Goal: Task Accomplishment & Management: Use online tool/utility

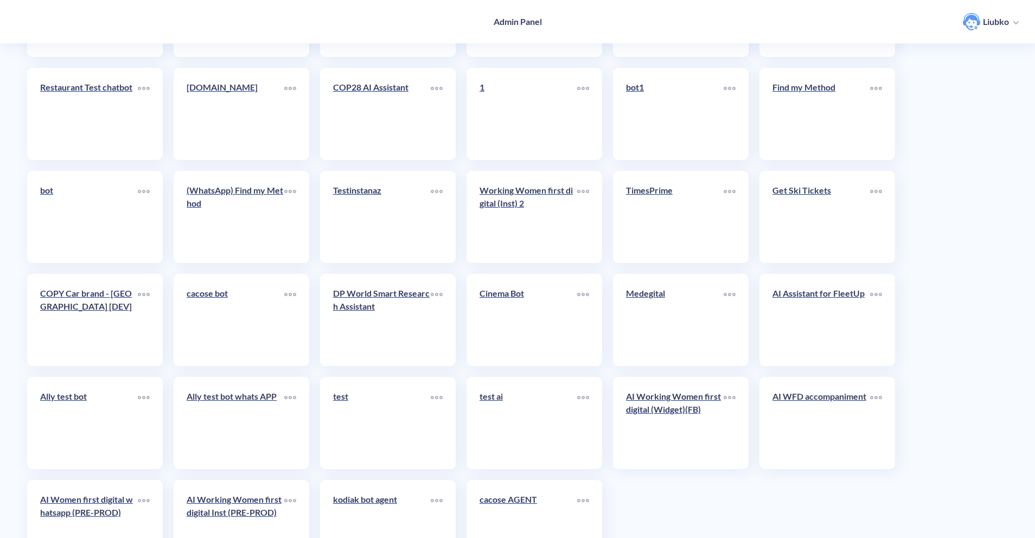
scroll to position [2378, 0]
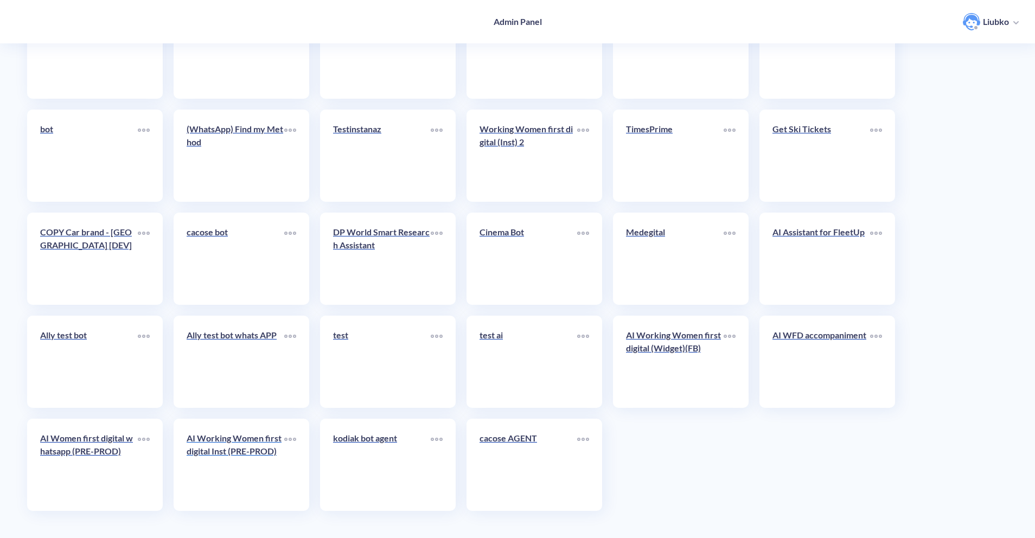
click at [216, 466] on link "AI Working Women first digital Inst (PRE-PROD)" at bounding box center [236, 465] width 98 height 66
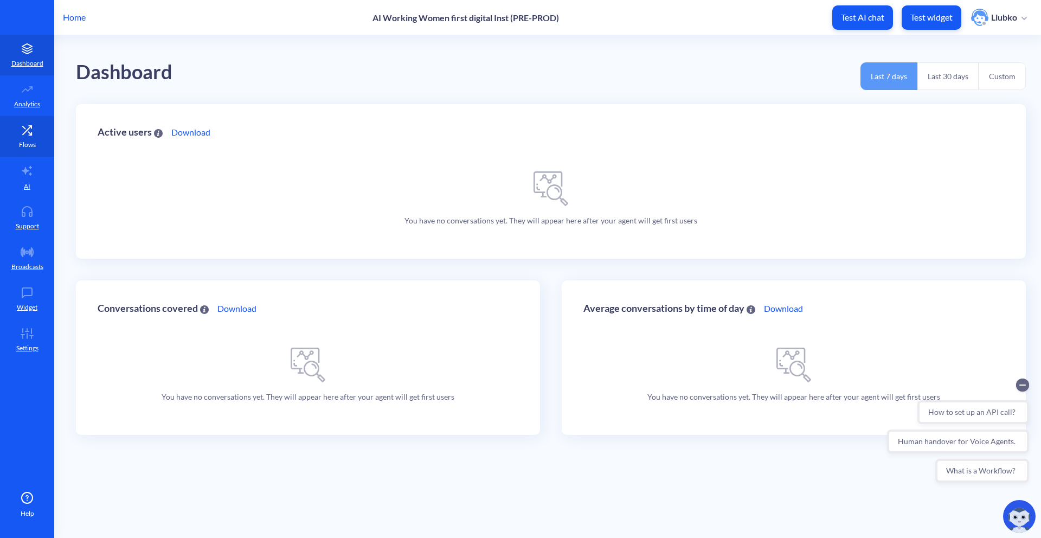
click at [25, 136] on link "Flows" at bounding box center [27, 136] width 54 height 41
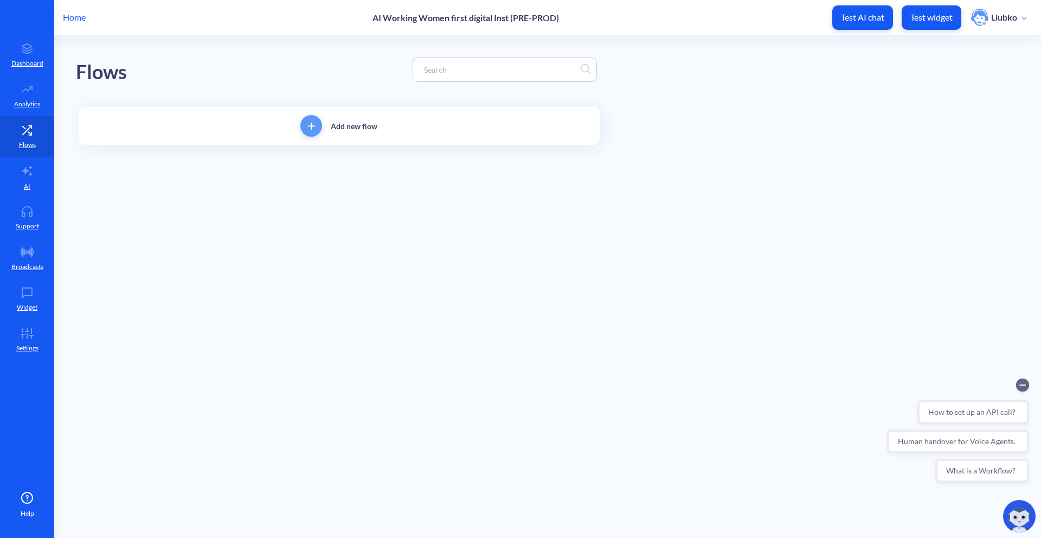
click at [476, 75] on input at bounding box center [500, 69] width 162 height 12
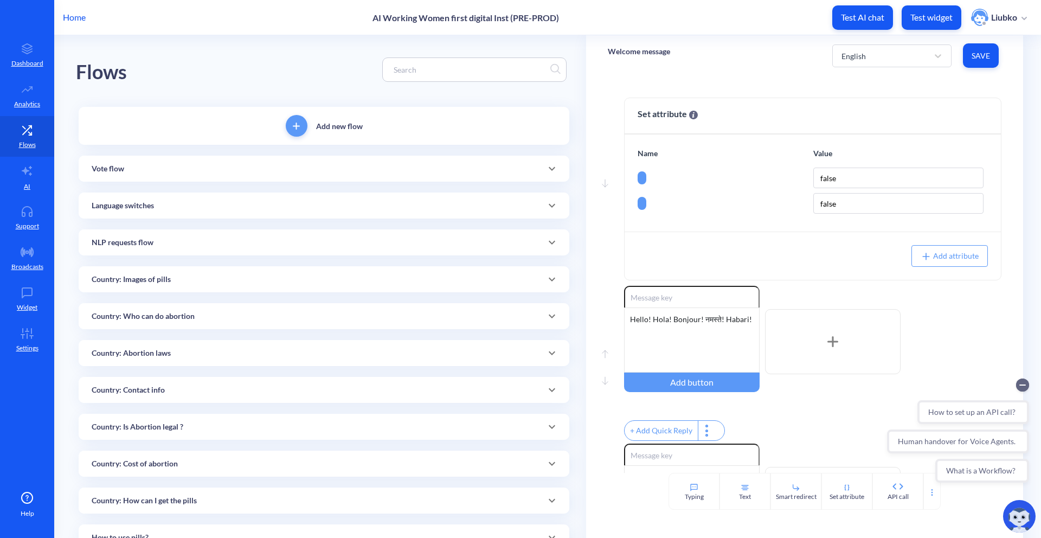
paste input "[2]-Abortion flow: Intro 2"
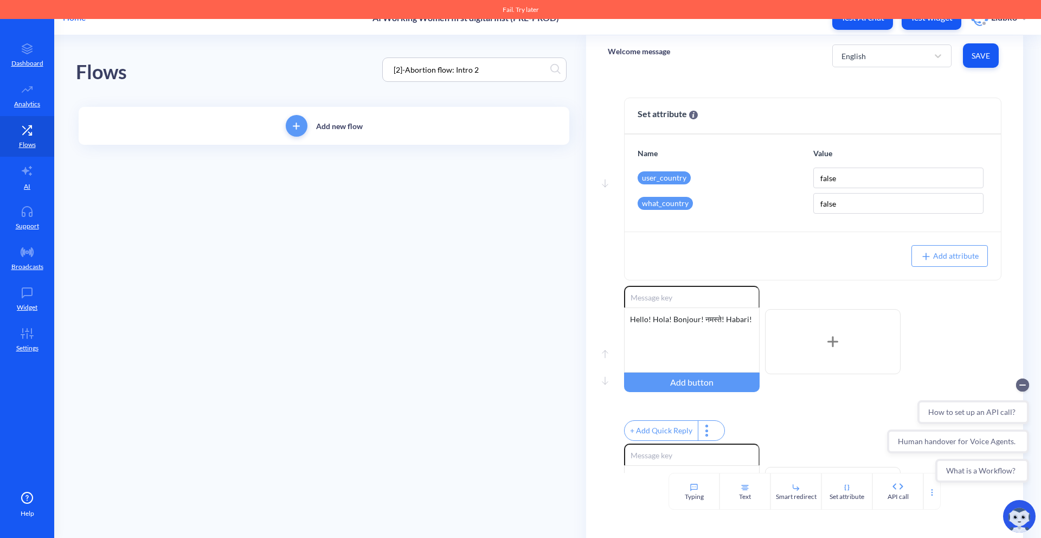
type input "[2]-Abortion flow: Intro 2"
click at [394, 242] on main "Flows [2]-Abortion flow: Intro 2 Add new flow Welcome message English Save Move…" at bounding box center [547, 286] width 987 height 503
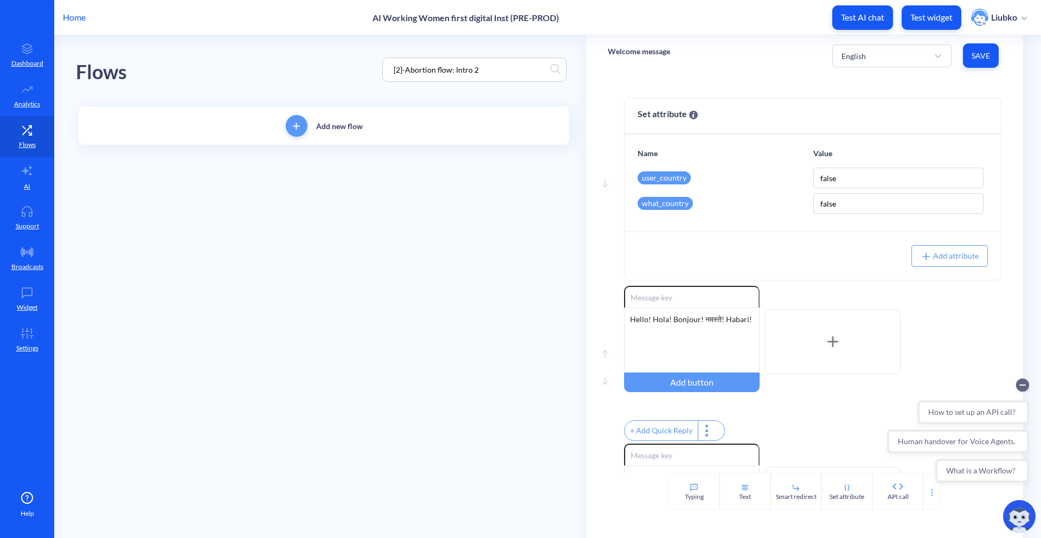
click at [61, 21] on div "Home AI Working Women first digital Inst (PRE-PROD) Test AI chat Test widget Li…" at bounding box center [520, 17] width 1041 height 35
click at [73, 12] on p "Home" at bounding box center [74, 17] width 23 height 13
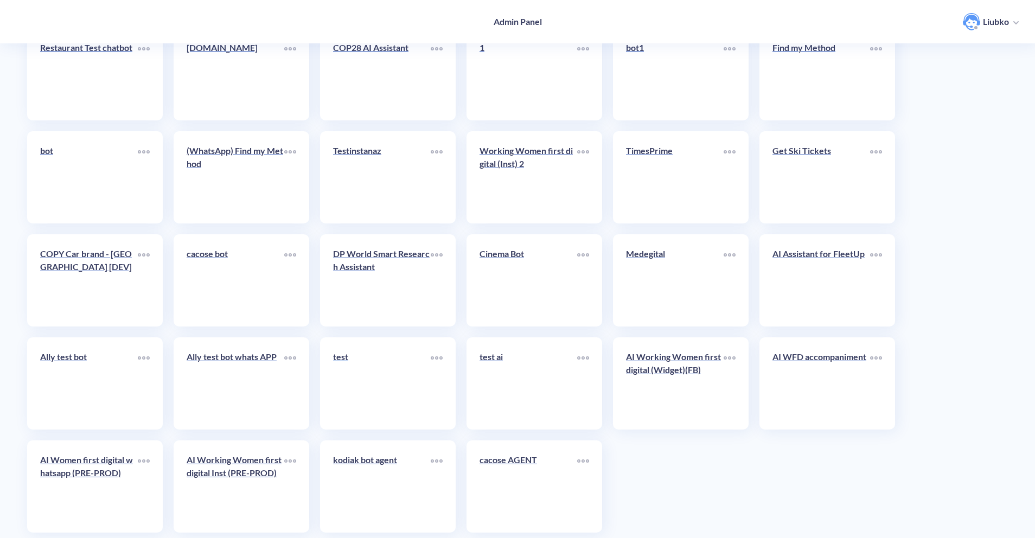
scroll to position [2378, 0]
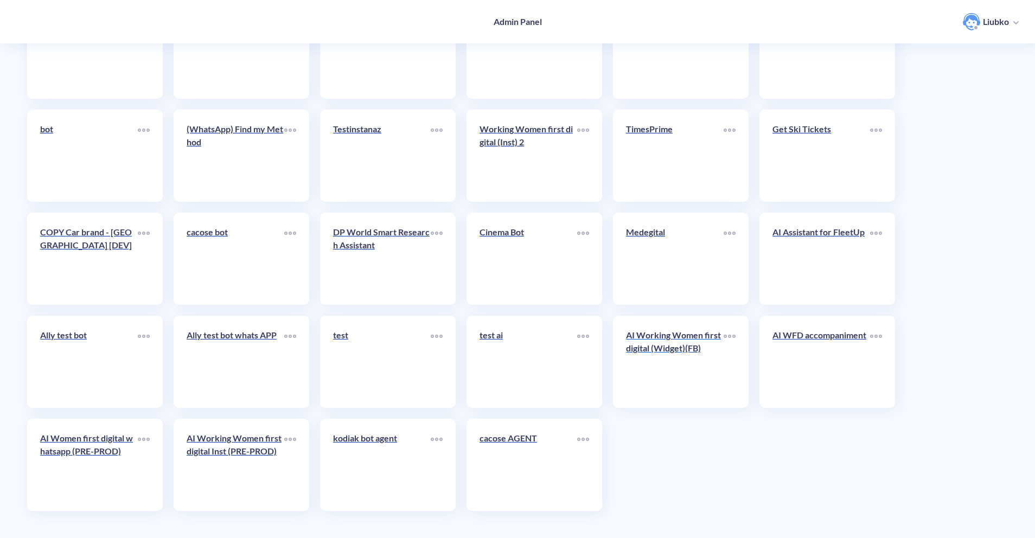
click at [668, 368] on link "AI Working Women first digital (Widget)(FB)" at bounding box center [675, 362] width 98 height 66
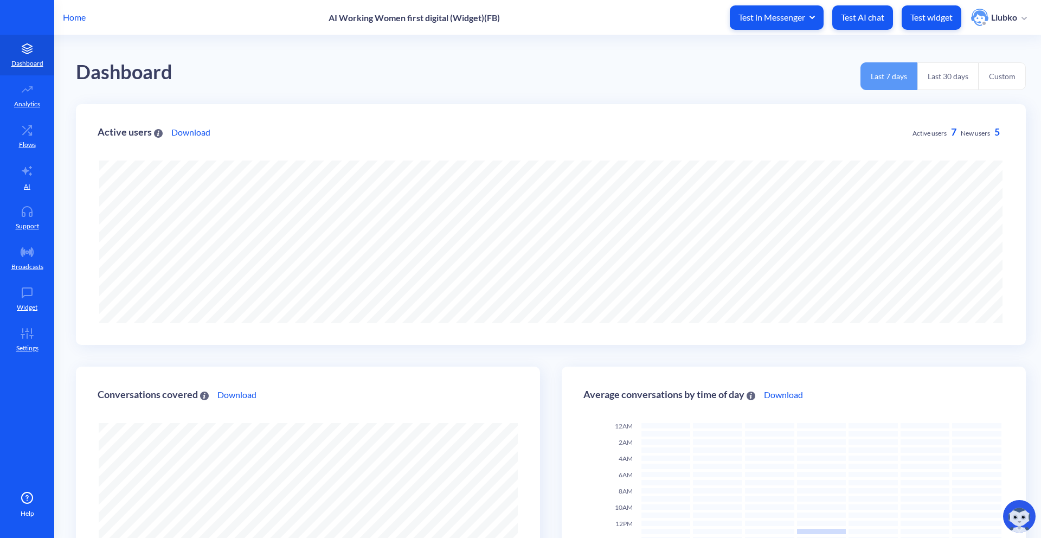
scroll to position [538, 1041]
click at [42, 135] on link "Flows" at bounding box center [27, 136] width 54 height 41
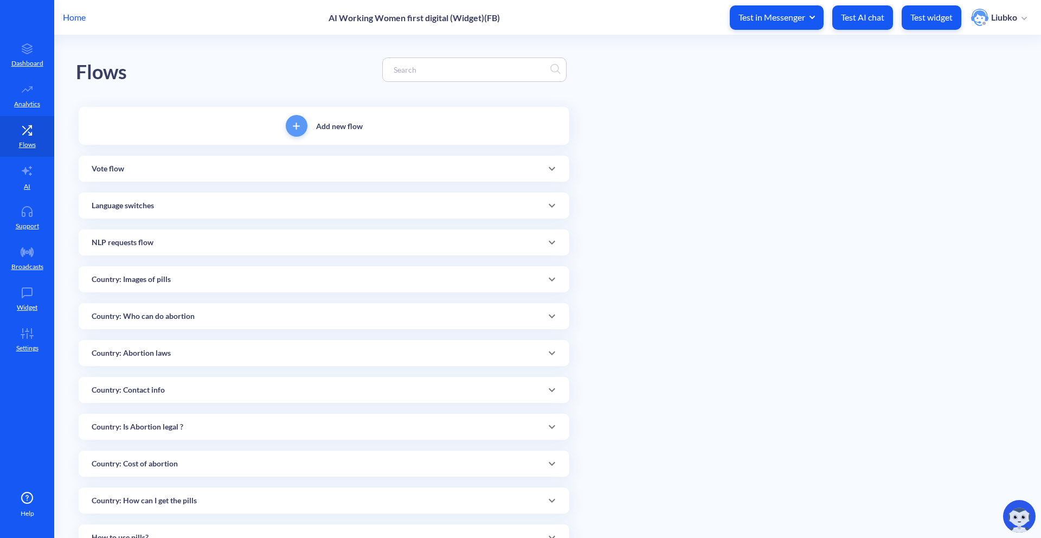
click at [414, 75] on input at bounding box center [469, 69] width 162 height 12
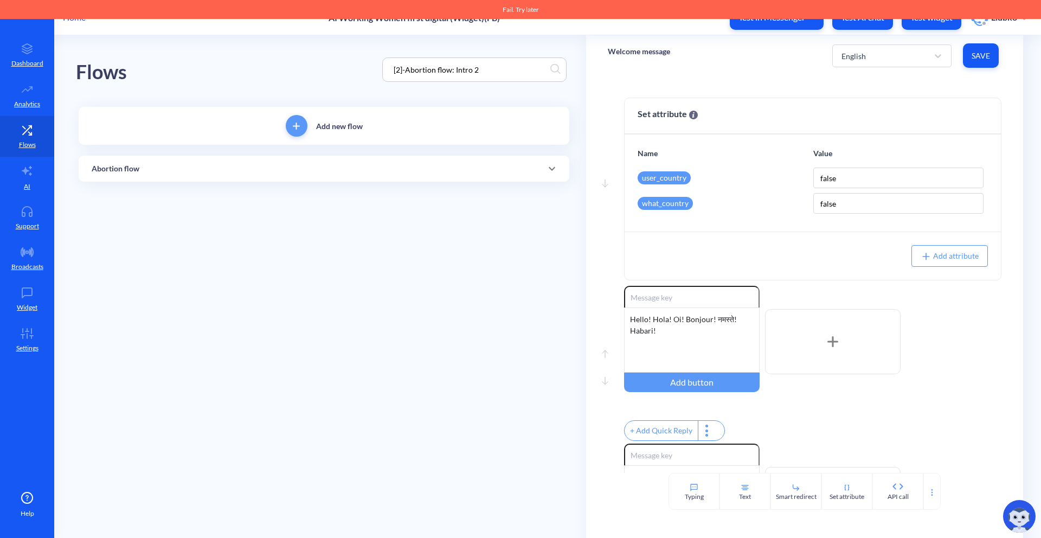
type input "[2]-Abortion flow: Intro 2"
click at [332, 170] on div "Abortion flow" at bounding box center [324, 168] width 465 height 11
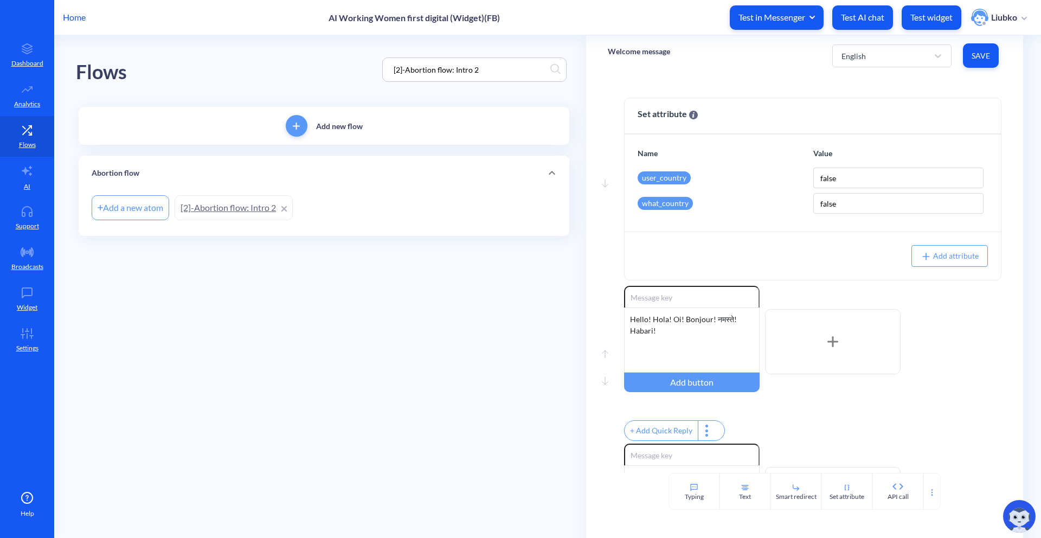
click at [249, 203] on link "[2]-Abortion flow: Intro 2" at bounding box center [234, 207] width 118 height 25
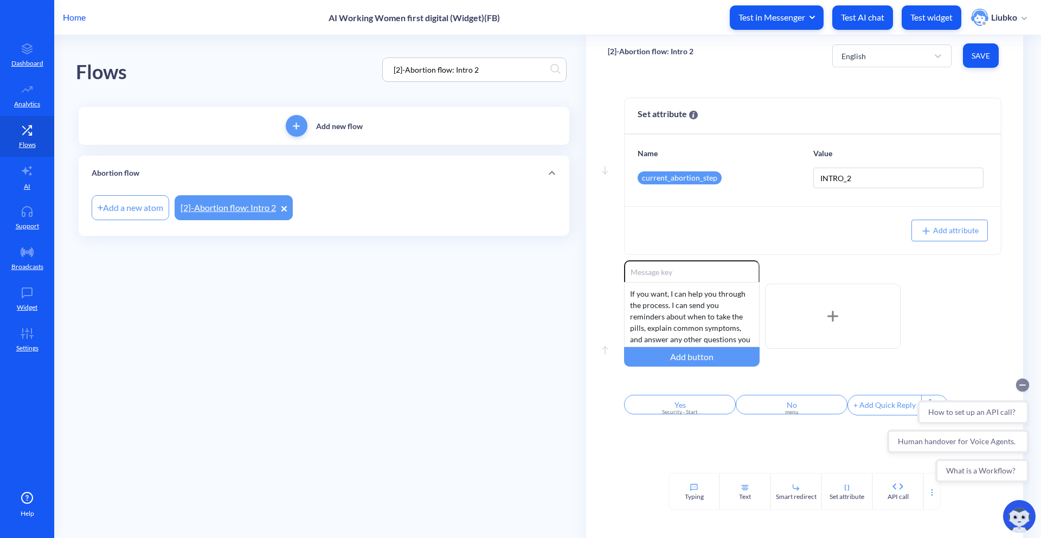
click at [1024, 384] on circle "Collapse conversation starters" at bounding box center [1022, 384] width 13 height 13
drag, startPoint x: 478, startPoint y: 68, endPoint x: 369, endPoint y: 61, distance: 109.3
click at [369, 61] on div "Flows [2]-Abortion flow: Intro 2" at bounding box center [324, 69] width 496 height 69
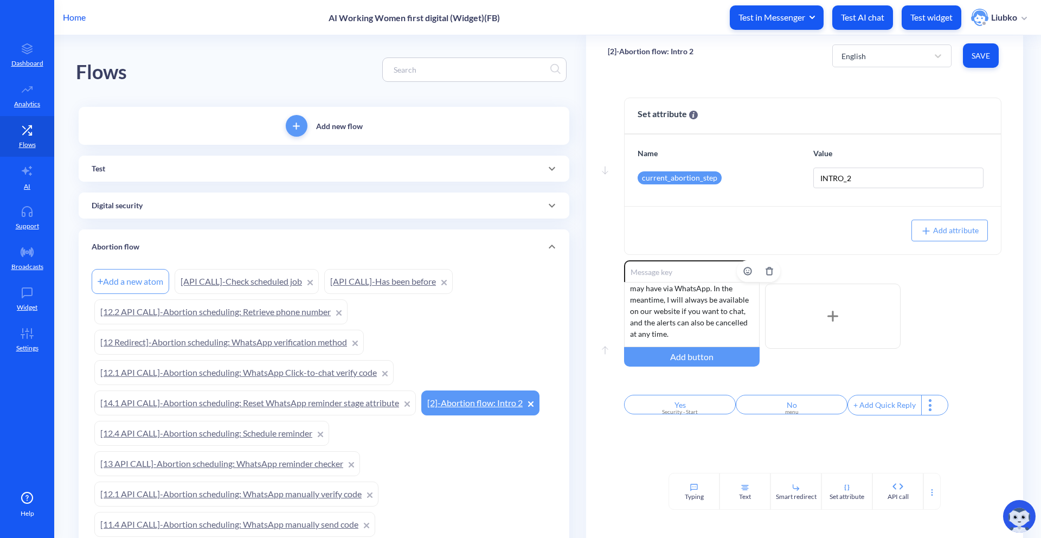
scroll to position [89, 0]
click at [319, 207] on div "Digital security" at bounding box center [324, 205] width 465 height 11
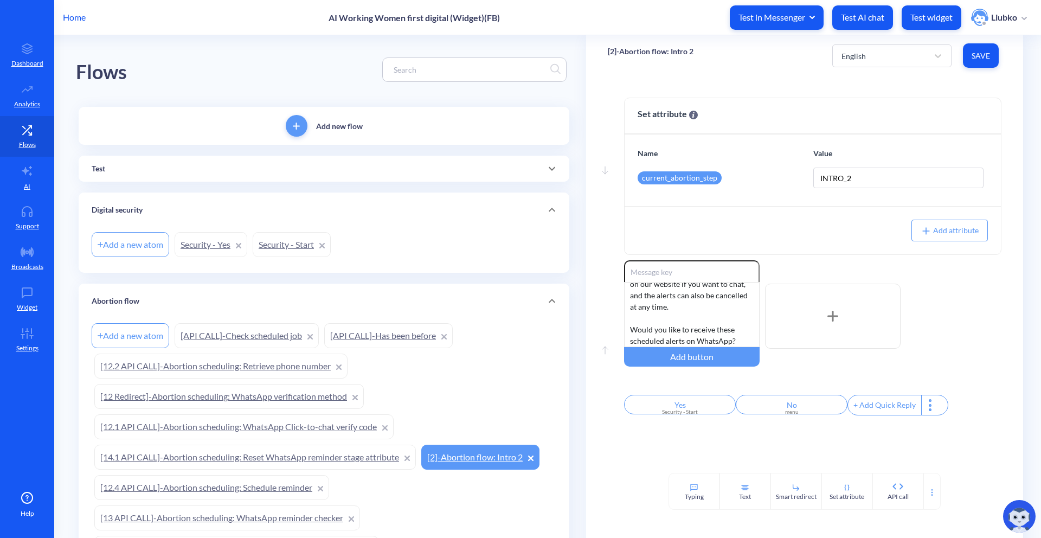
click at [294, 252] on link "Security - Start" at bounding box center [292, 244] width 78 height 25
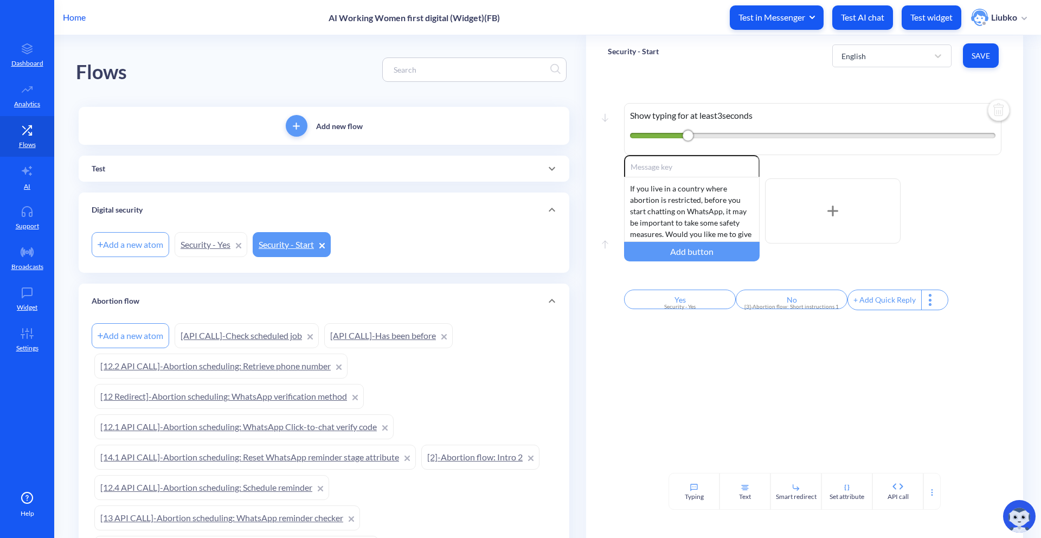
click at [190, 246] on link "Security - Yes" at bounding box center [211, 244] width 73 height 25
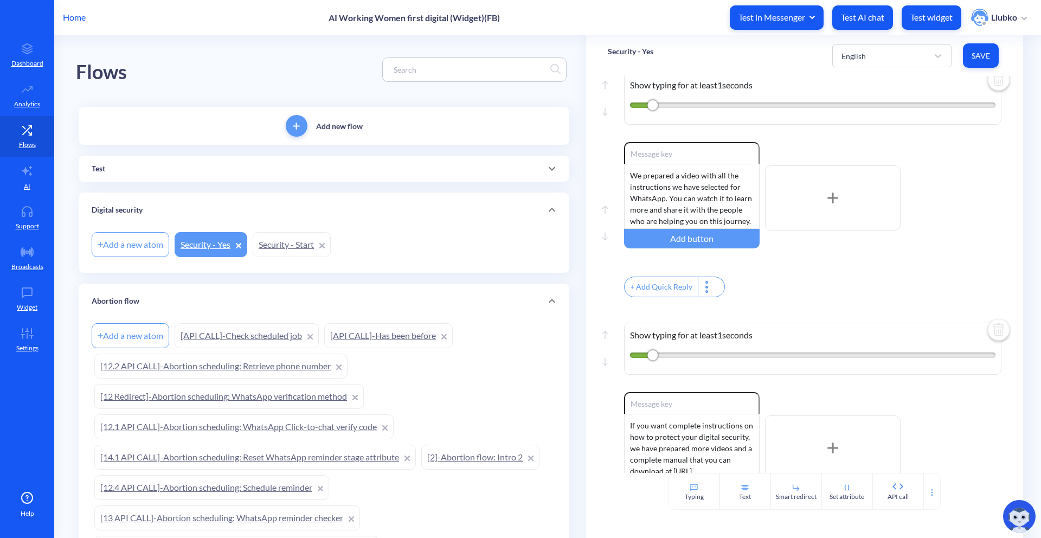
scroll to position [268, 0]
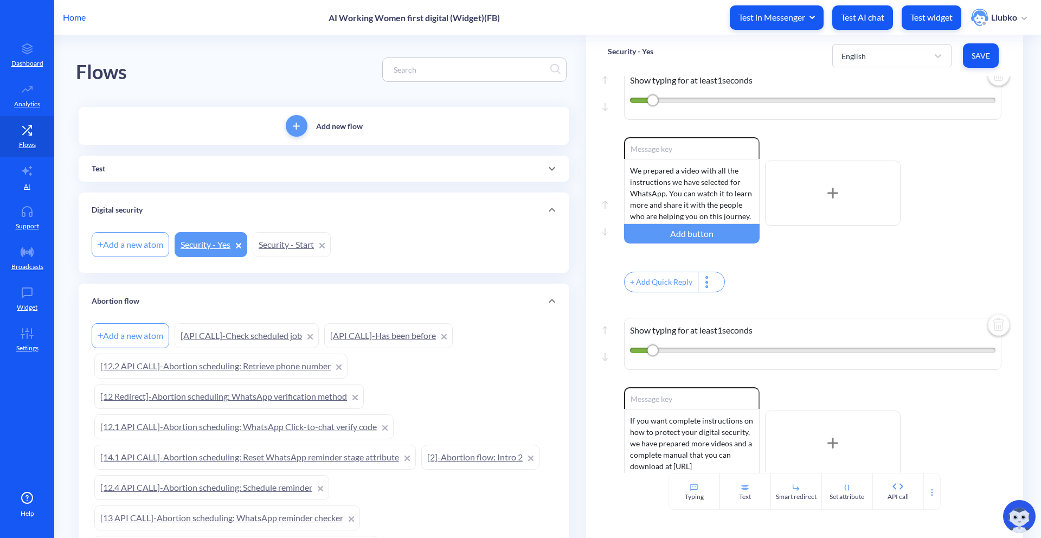
click at [416, 72] on input at bounding box center [469, 69] width 162 height 12
paste input "[5.1]-Abortion flow: Consent – refused"
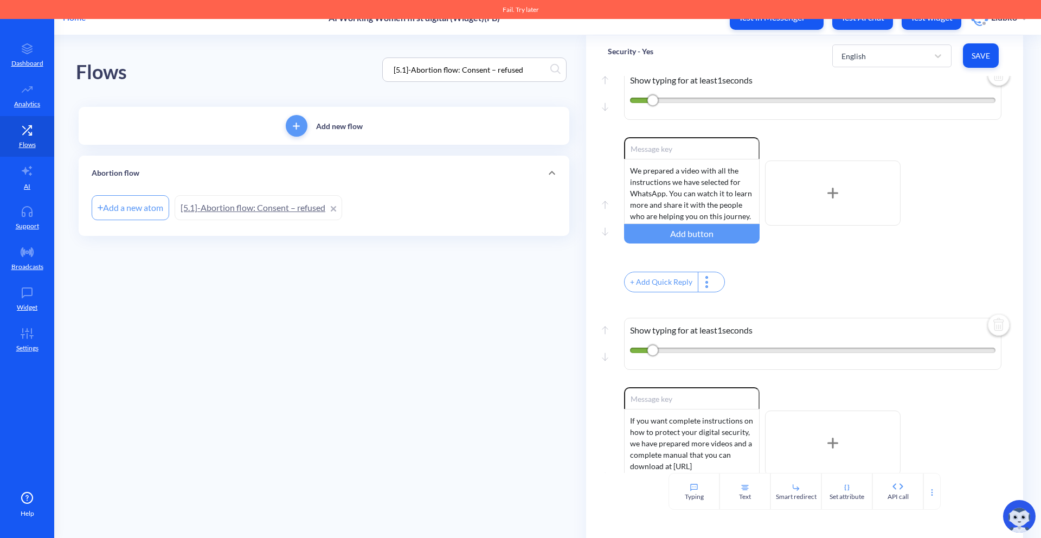
type input "[5.1]-Abortion flow: Consent – refused"
click at [258, 213] on link "[5.1]-Abortion flow: Consent – refused" at bounding box center [259, 207] width 168 height 25
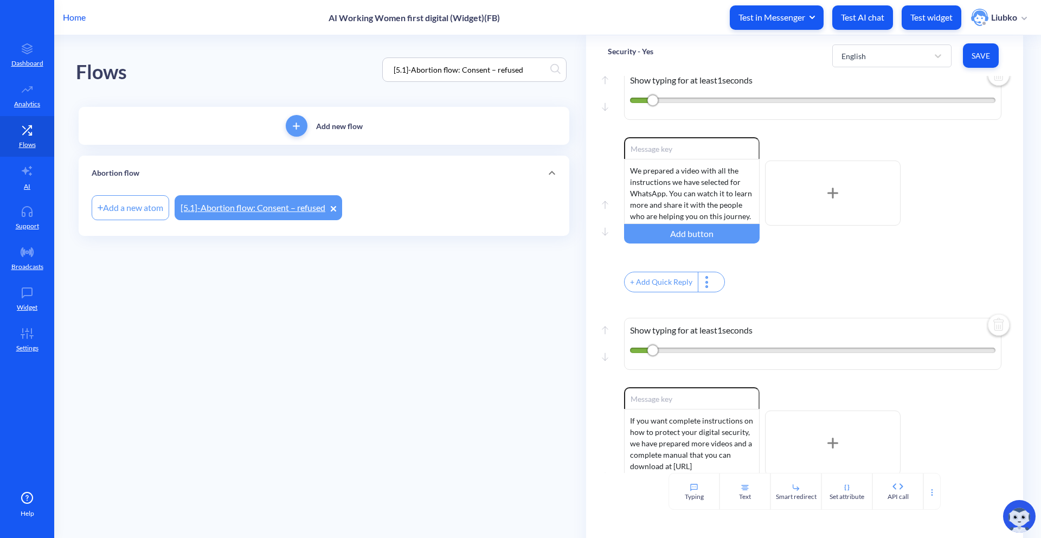
click at [261, 210] on link "[5.1]-Abortion flow: Consent – refused" at bounding box center [259, 207] width 168 height 25
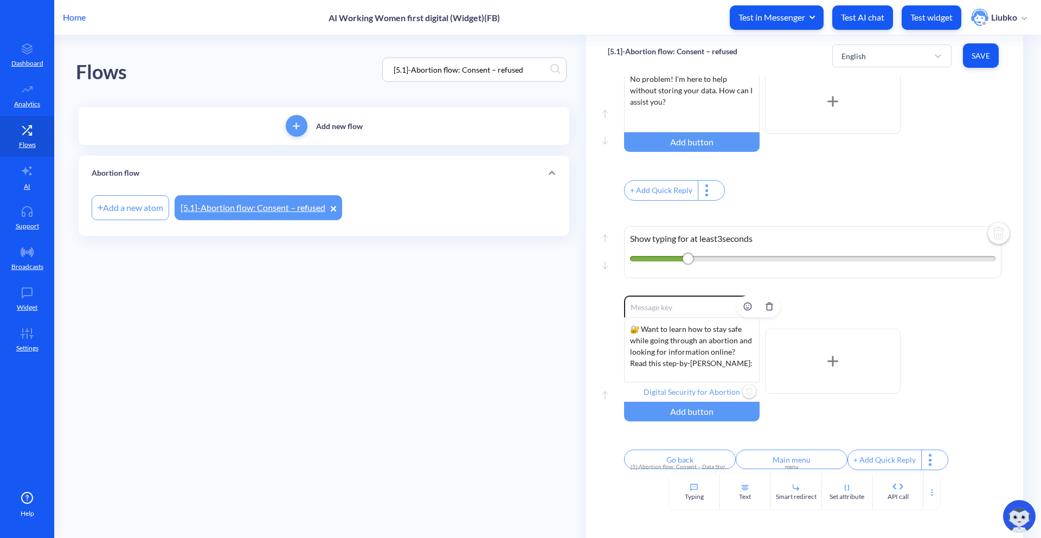
click at [694, 395] on input "Digital Security for Abortion" at bounding box center [692, 392] width 136 height 20
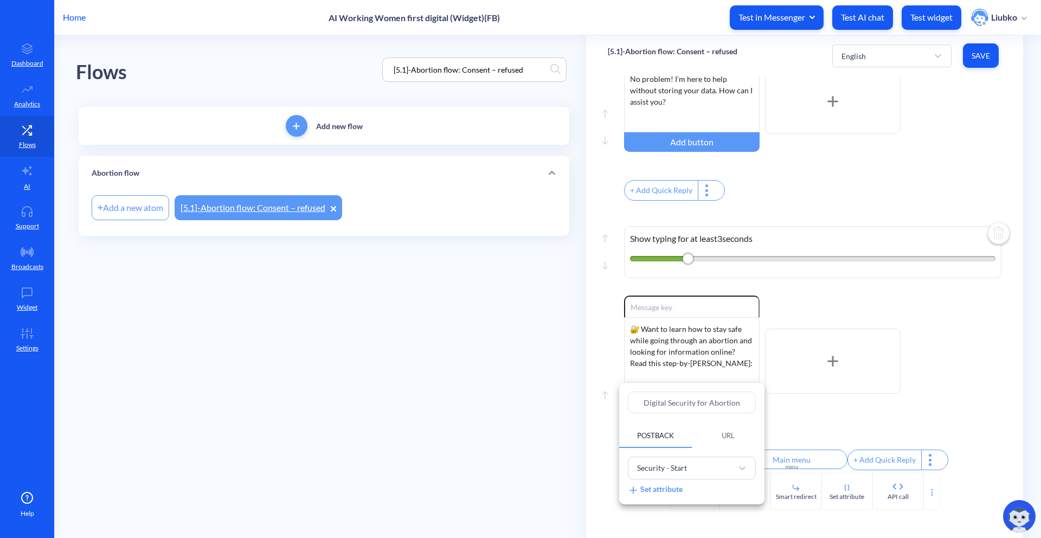
click at [808, 409] on div at bounding box center [520, 269] width 1041 height 538
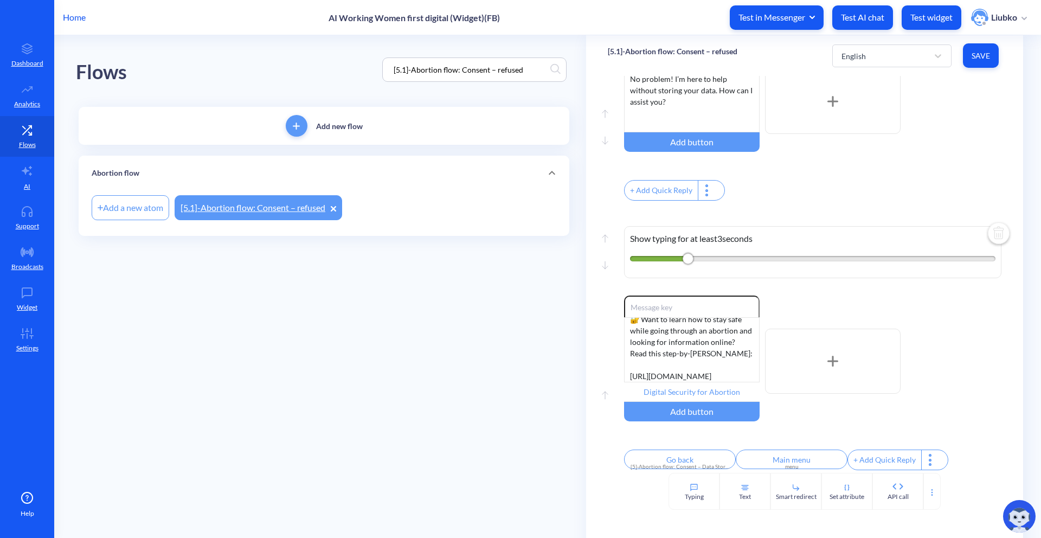
scroll to position [229, 0]
drag, startPoint x: 690, startPoint y: 370, endPoint x: 625, endPoint y: 344, distance: 70.1
click at [625, 344] on div "🔐 Want to learn how to stay safe while going through an abortion and looking fo…" at bounding box center [692, 349] width 136 height 65
click at [688, 382] on input "Digital Security for Abortion" at bounding box center [692, 392] width 136 height 20
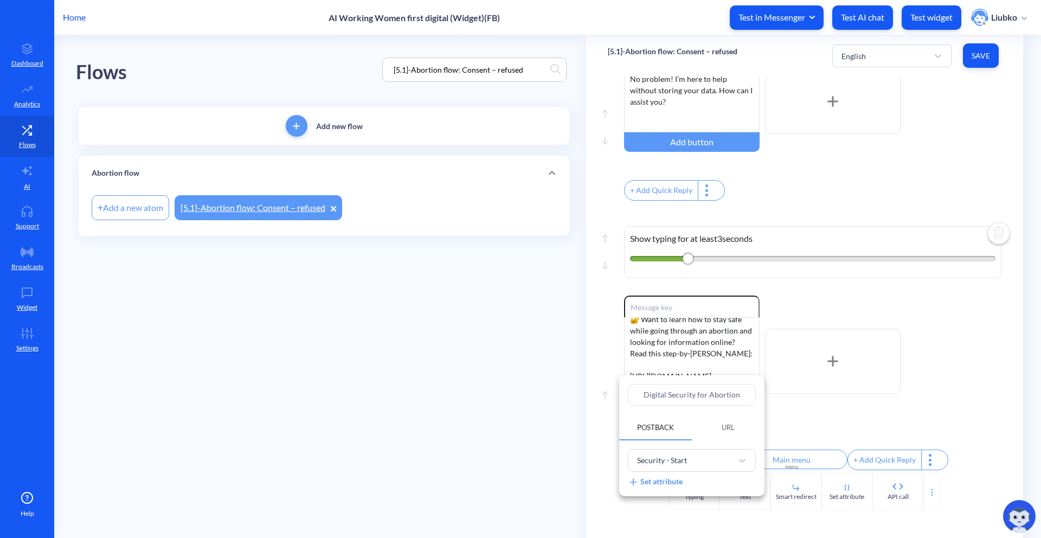
click at [810, 411] on div at bounding box center [520, 269] width 1041 height 538
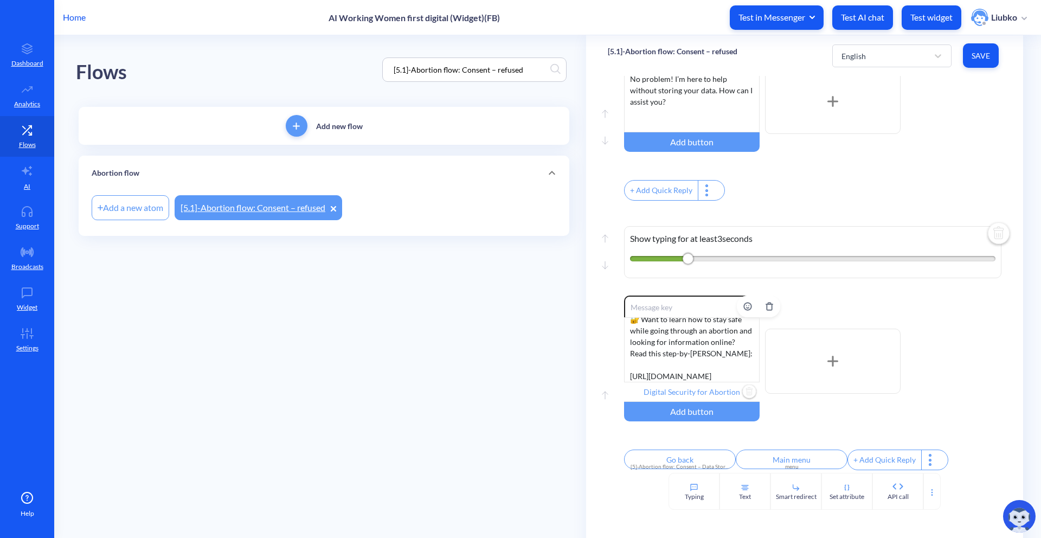
scroll to position [33, 0]
drag, startPoint x: 684, startPoint y: 368, endPoint x: 612, endPoint y: 349, distance: 74.0
click at [612, 349] on div "Move up Enable reactions 🔐 Want to learn how to stay safe while going through a…" at bounding box center [805, 384] width 394 height 177
click at [827, 410] on div "Enable reactions 🔐 Want to learn how to stay safe while going through an aborti…" at bounding box center [812, 361] width 377 height 131
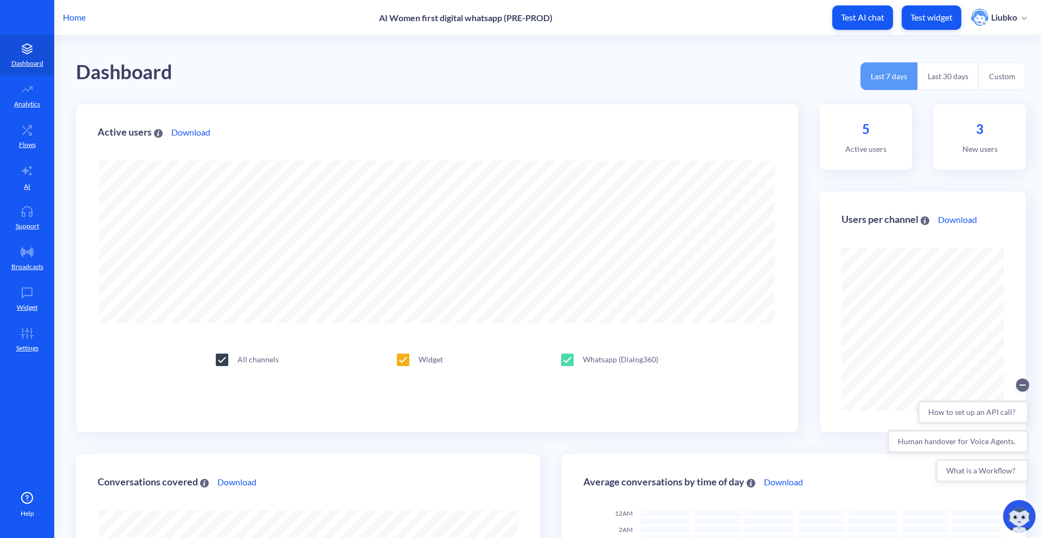
scroll to position [538, 1041]
click at [9, 129] on link "Flows" at bounding box center [27, 136] width 54 height 41
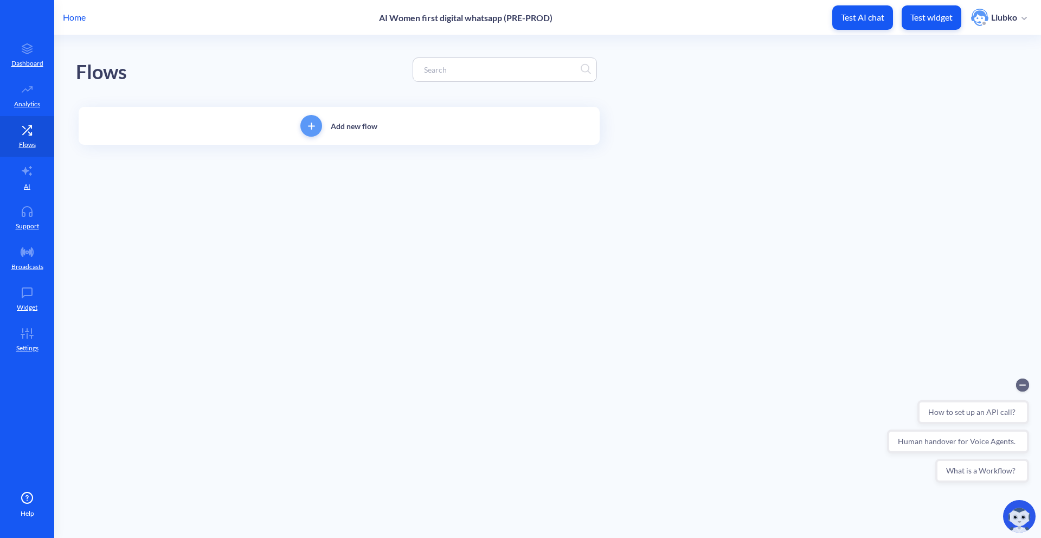
click at [461, 75] on input at bounding box center [500, 69] width 162 height 12
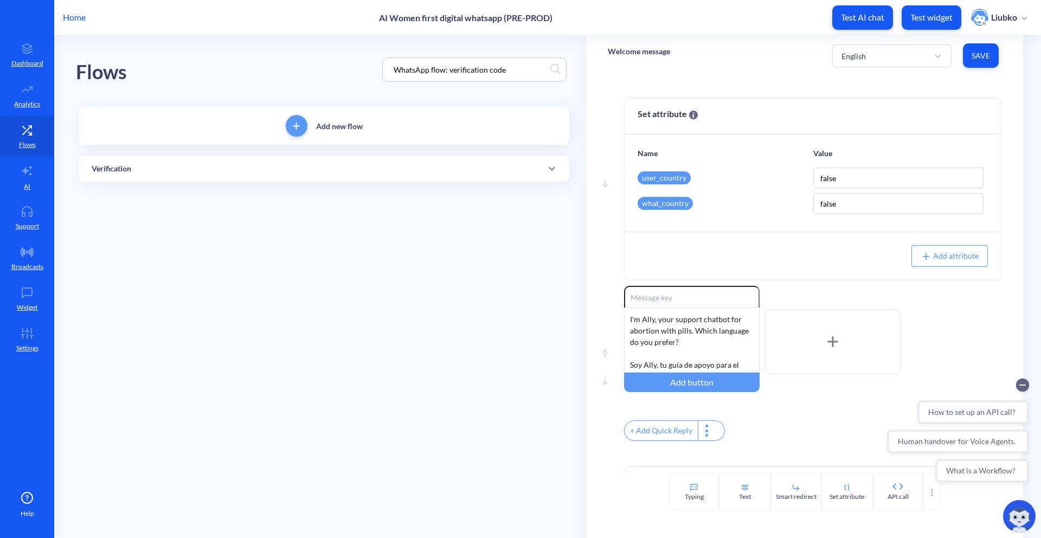
type input "WhatsApp flow: verification code"
click at [363, 158] on div "Verification" at bounding box center [324, 169] width 491 height 26
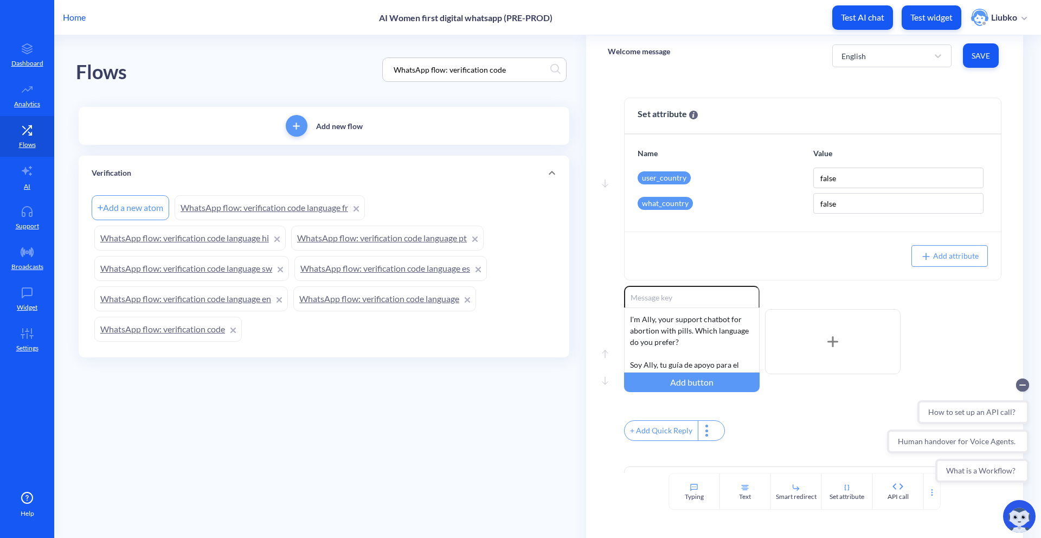
click at [183, 331] on link "WhatsApp flow: verification code" at bounding box center [167, 329] width 147 height 25
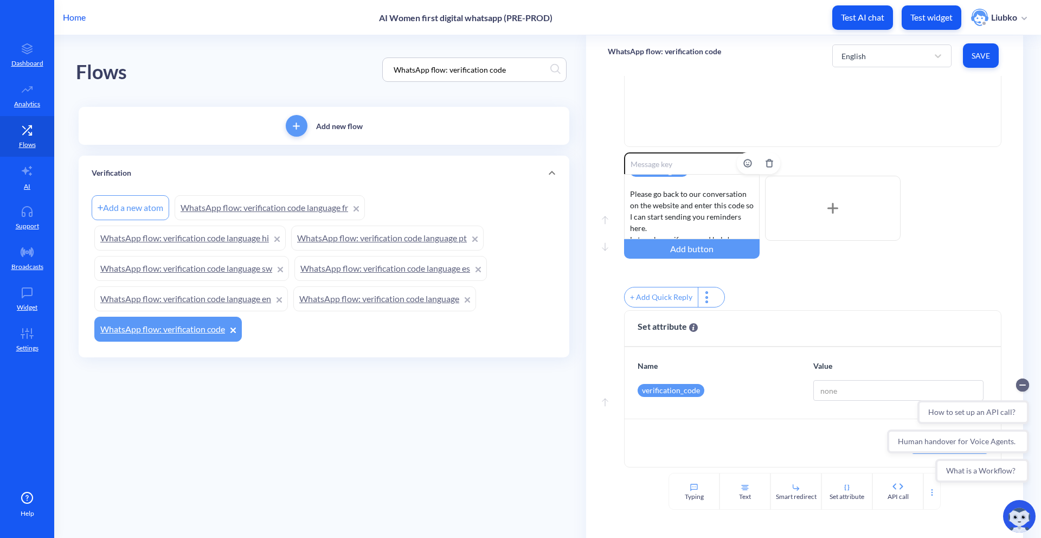
scroll to position [33, 0]
click at [1019, 383] on circle "Collapse conversation starters" at bounding box center [1022, 384] width 13 height 13
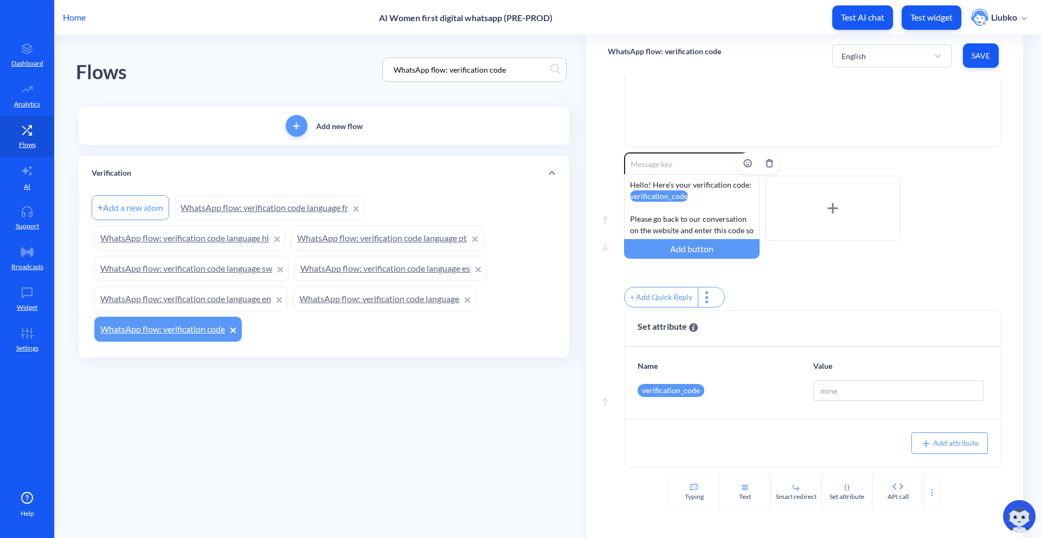
scroll to position [0, 0]
click at [424, 303] on link "WhatsApp flow: verification code language" at bounding box center [384, 298] width 183 height 25
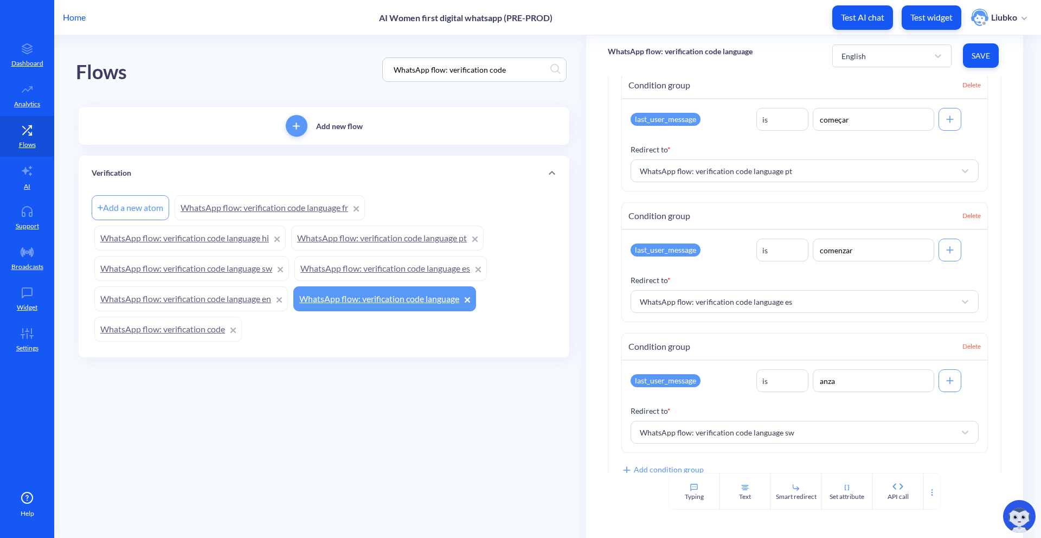
scroll to position [546, 0]
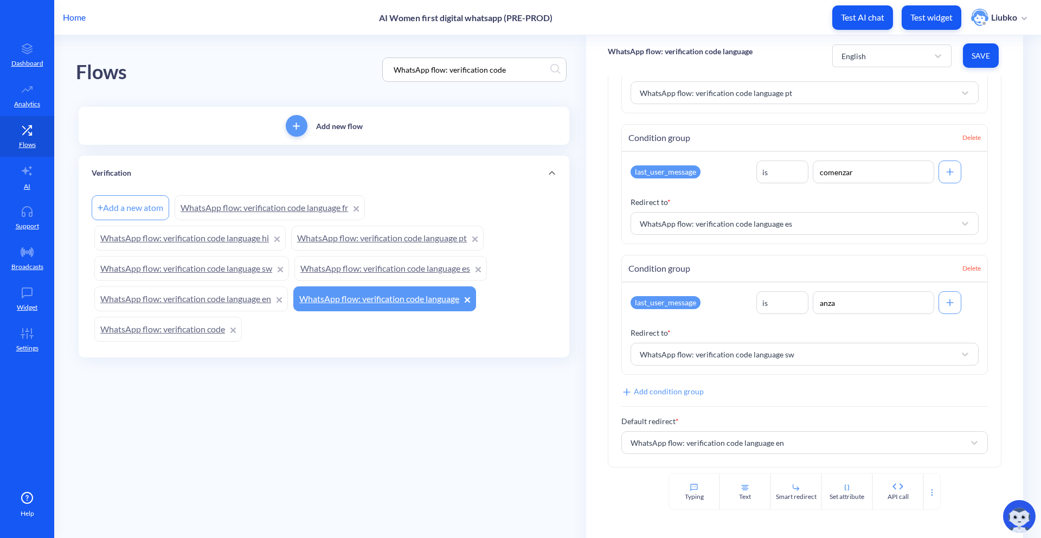
click at [401, 265] on link "WhatsApp flow: verification code language es" at bounding box center [390, 268] width 192 height 25
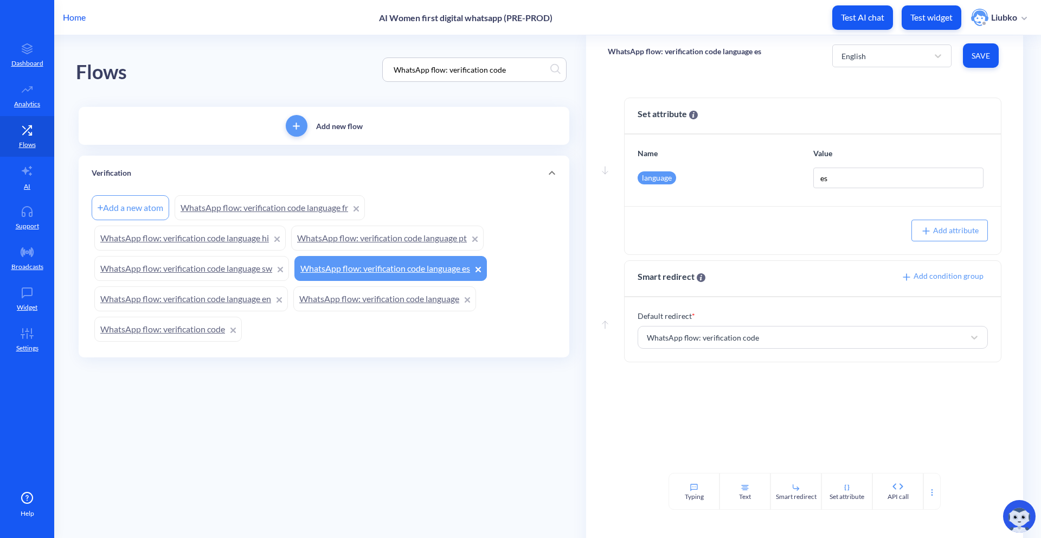
click at [170, 335] on link "WhatsApp flow: verification code" at bounding box center [167, 329] width 147 height 25
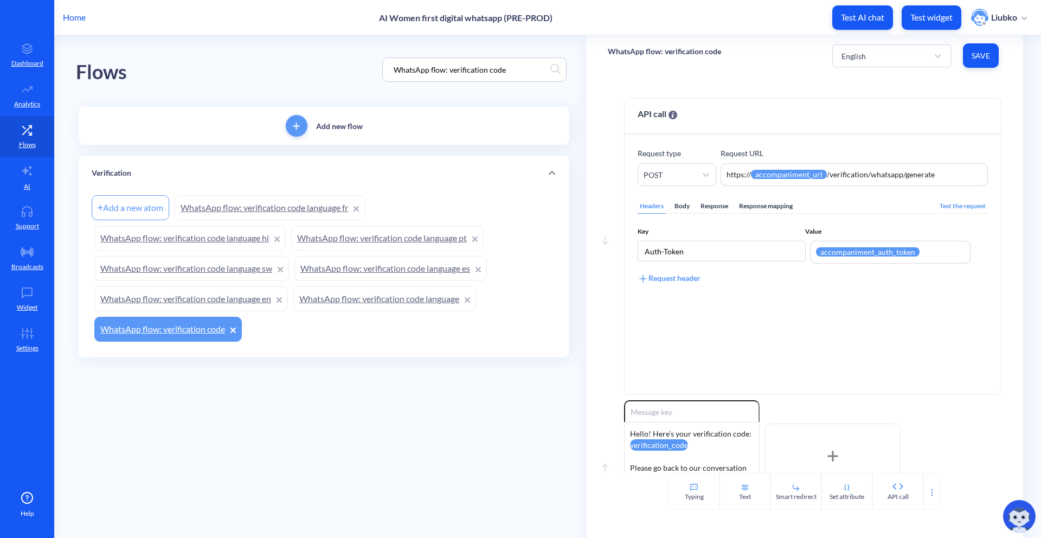
scroll to position [255, 0]
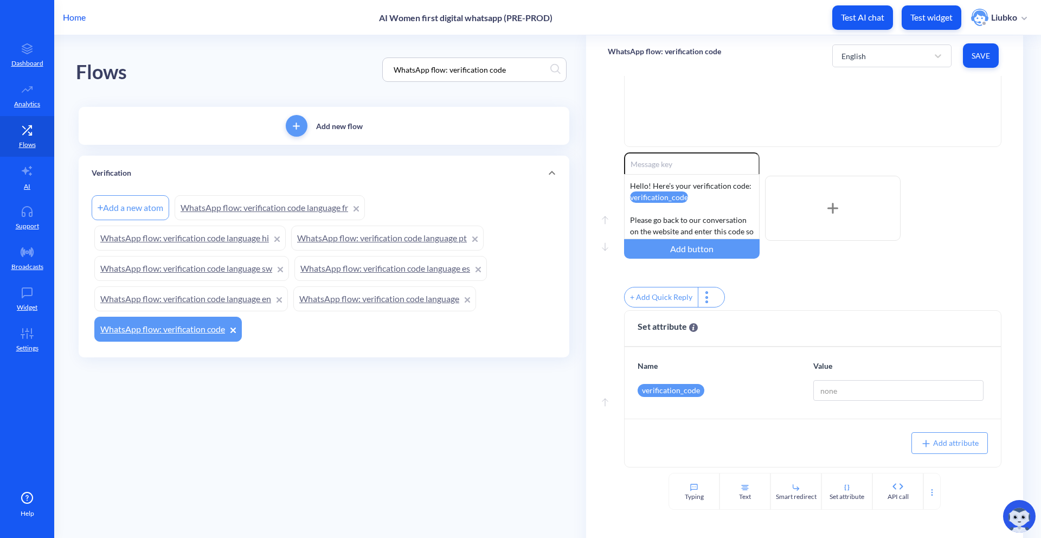
drag, startPoint x: 516, startPoint y: 69, endPoint x: 368, endPoint y: 69, distance: 148.0
click at [368, 69] on div "Flows WhatsApp flow: verification code" at bounding box center [324, 69] width 496 height 69
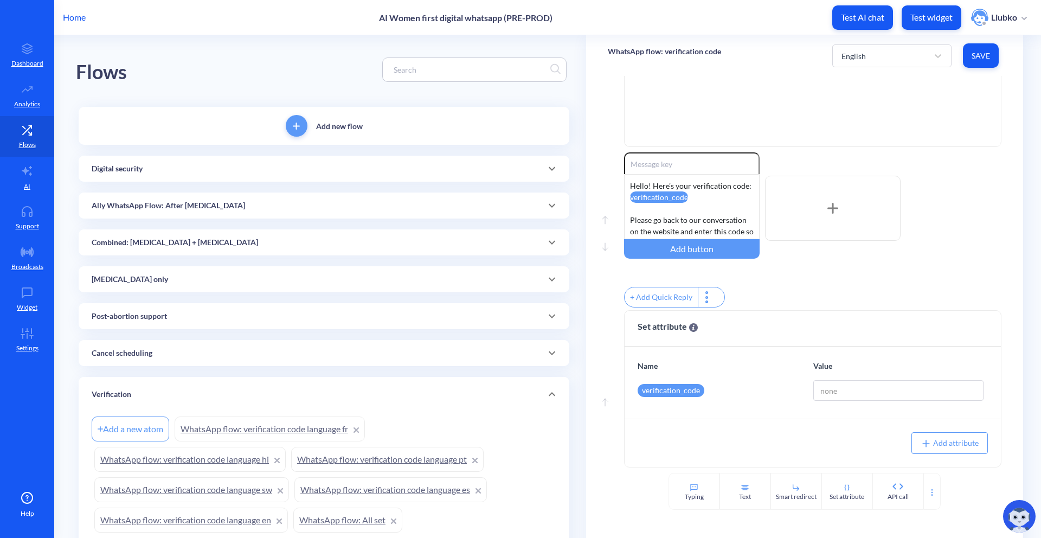
scroll to position [164, 0]
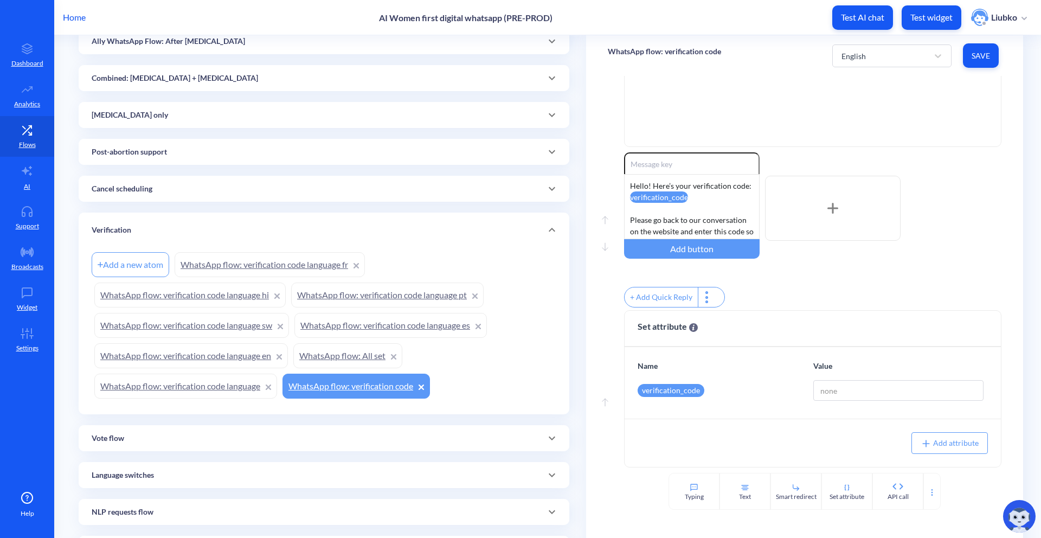
click at [319, 358] on link "WhatsApp flow: All set" at bounding box center [347, 355] width 109 height 25
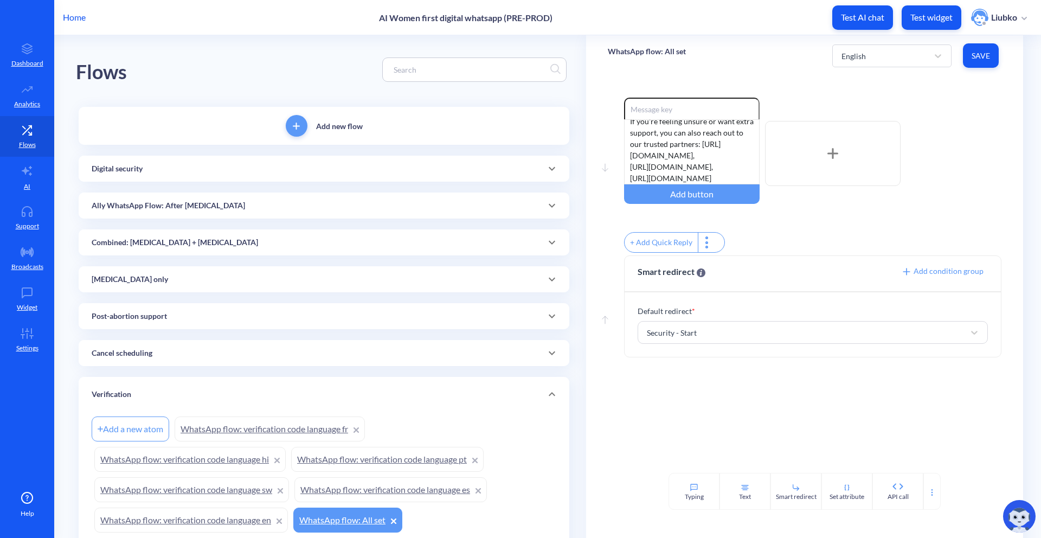
click at [371, 161] on div "Digital security" at bounding box center [324, 169] width 491 height 26
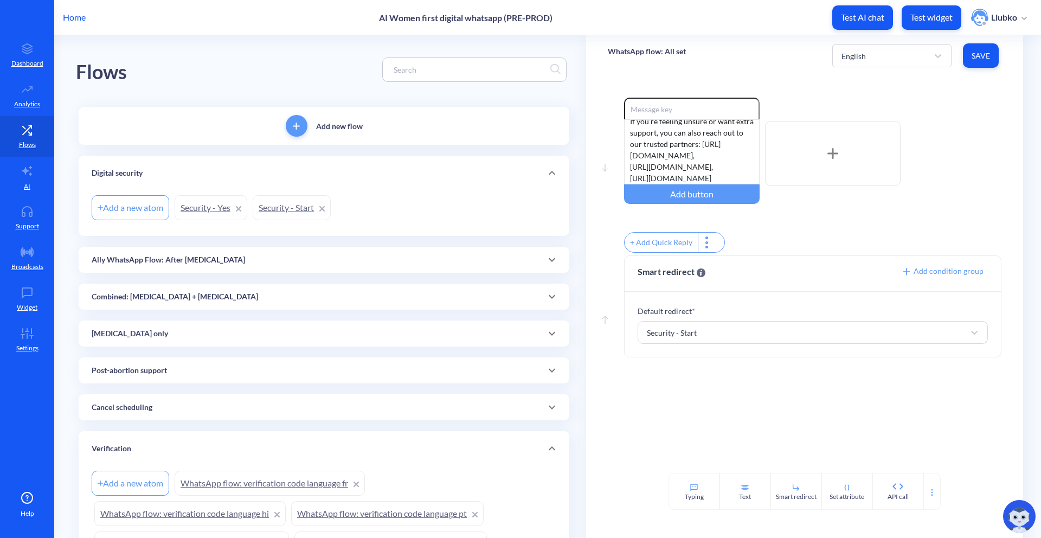
click at [278, 198] on link "Security - Start" at bounding box center [292, 207] width 78 height 25
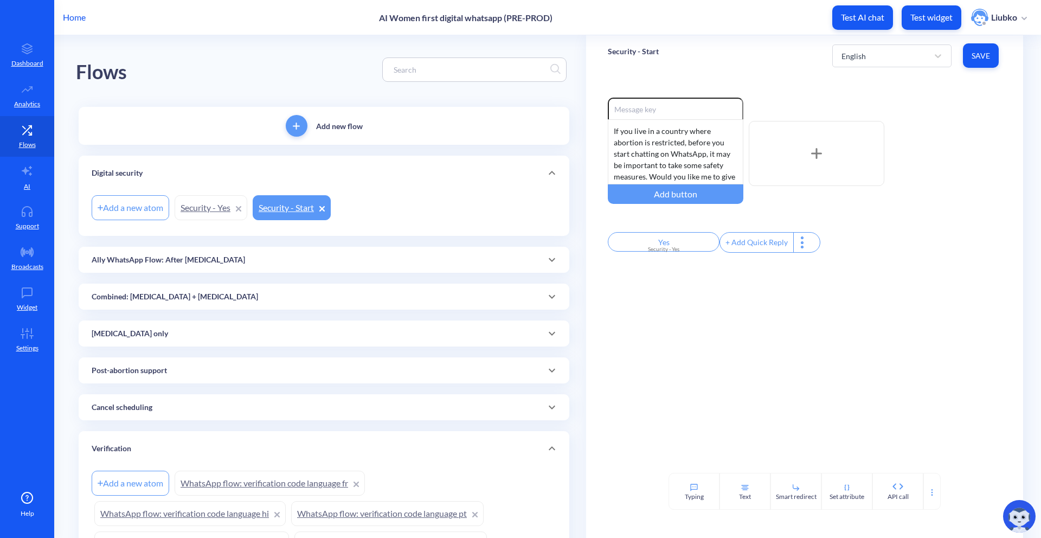
click at [639, 50] on p "Security - Start" at bounding box center [633, 51] width 51 height 11
click at [742, 63] on div "Security - Start English Save" at bounding box center [804, 55] width 437 height 41
click at [457, 72] on input at bounding box center [469, 69] width 162 height 12
paste input "[MEDICAL_DATA]_SCHEDULED_2A"
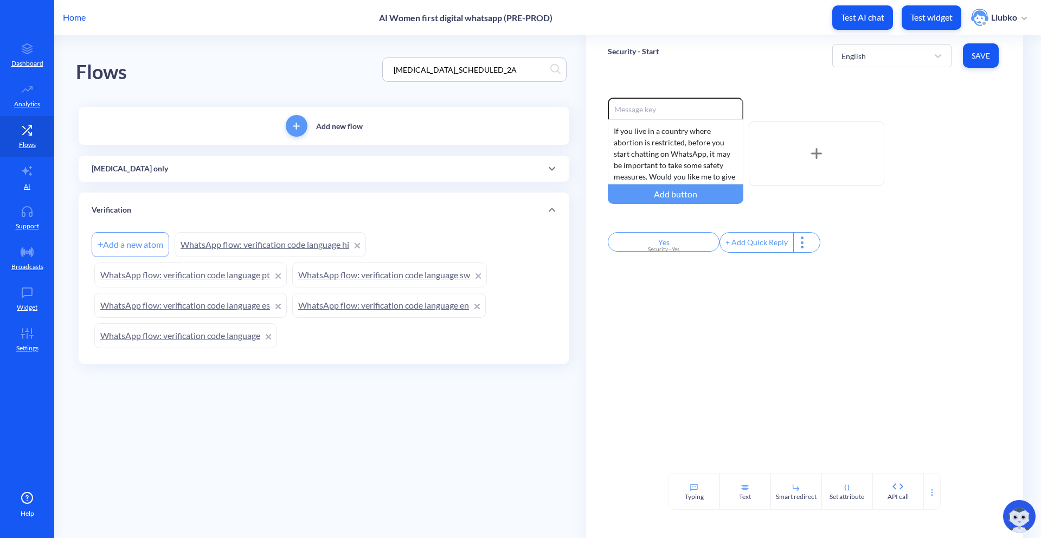
type input "[MEDICAL_DATA]_SCHEDULED_2A"
click at [374, 170] on div "[MEDICAL_DATA] only" at bounding box center [324, 168] width 465 height 11
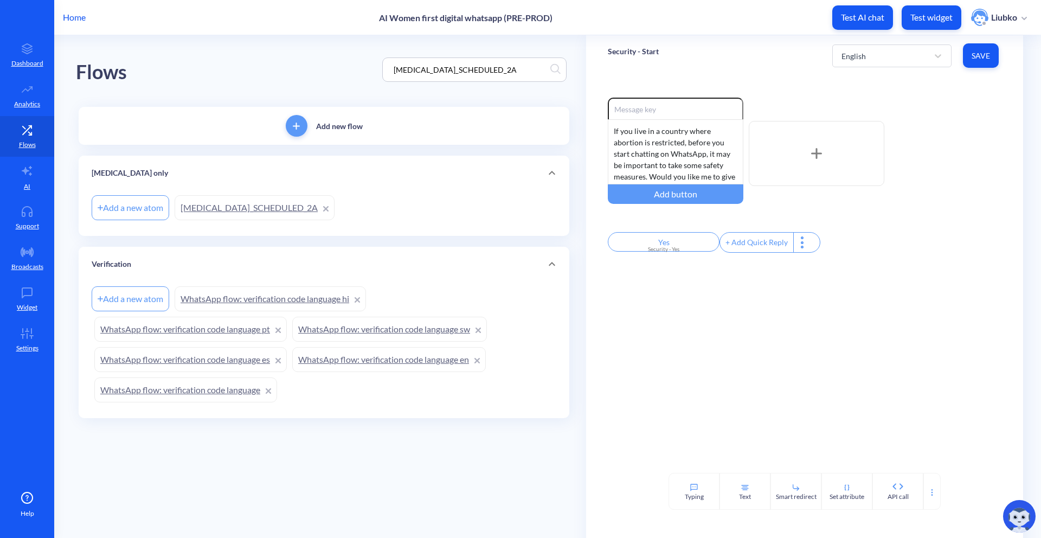
click at [273, 202] on link "[MEDICAL_DATA]_SCHEDULED_2A" at bounding box center [255, 207] width 160 height 25
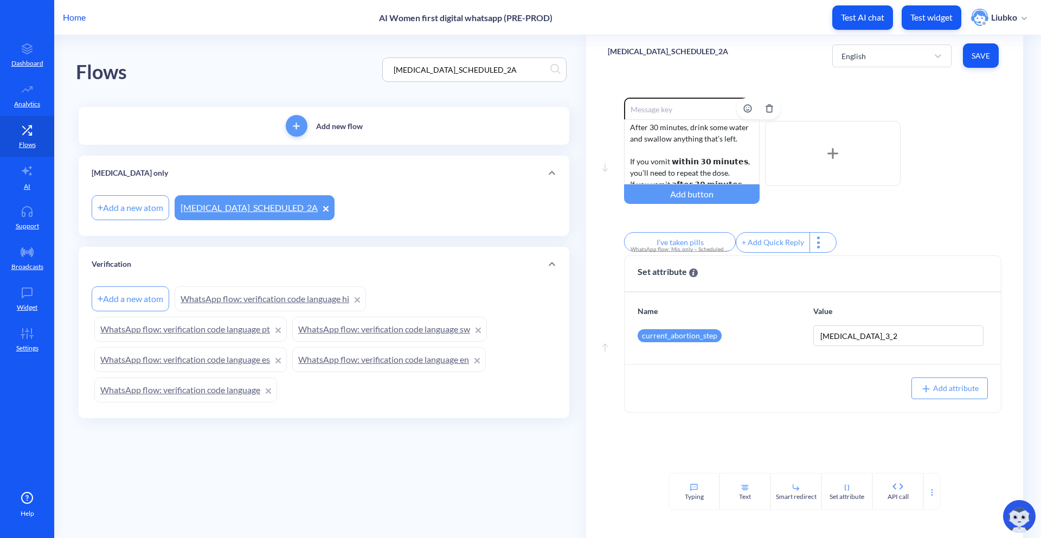
scroll to position [124, 0]
click at [898, 63] on div "English" at bounding box center [882, 56] width 92 height 20
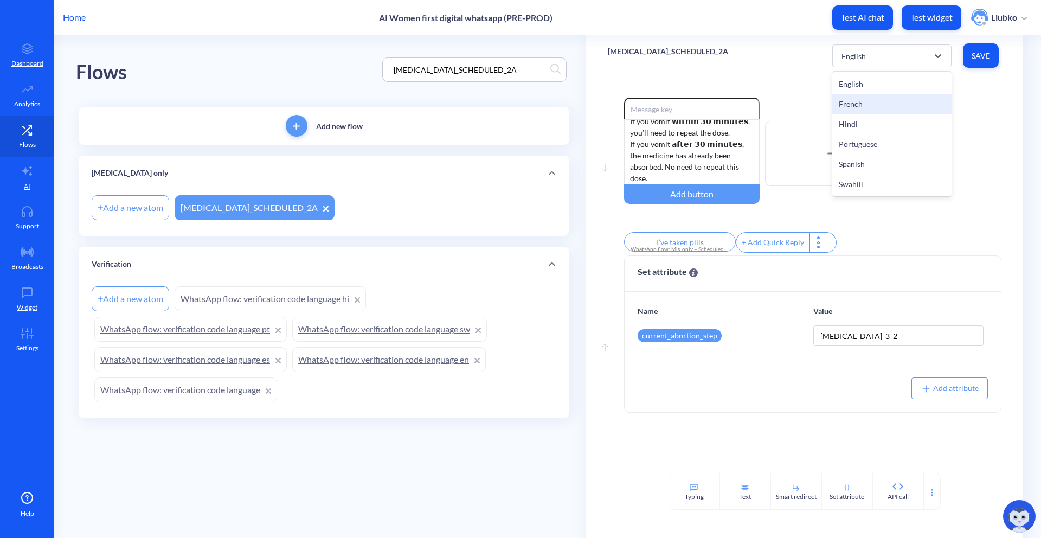
click at [879, 107] on div "French" at bounding box center [891, 104] width 119 height 20
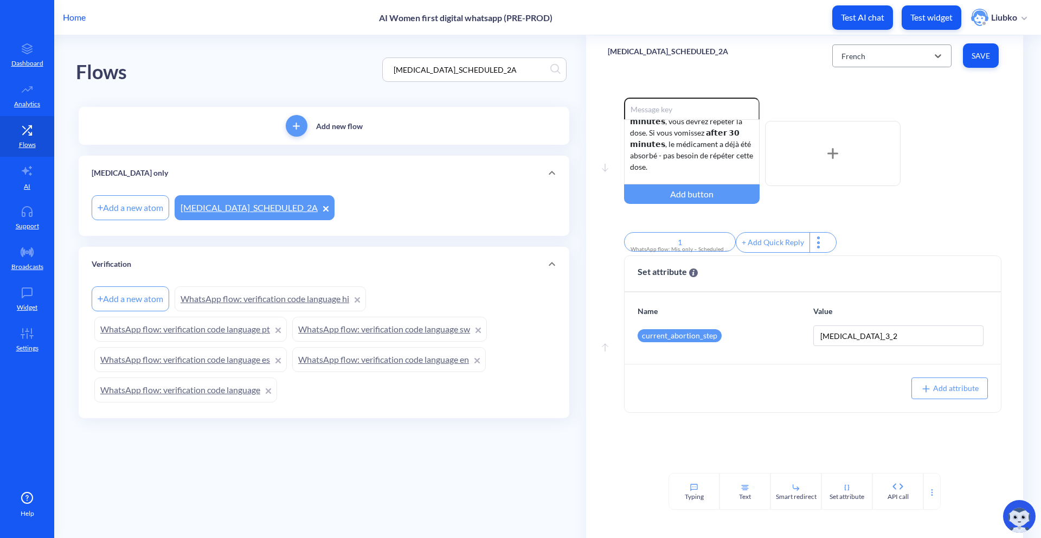
click at [904, 57] on div "French" at bounding box center [882, 56] width 92 height 20
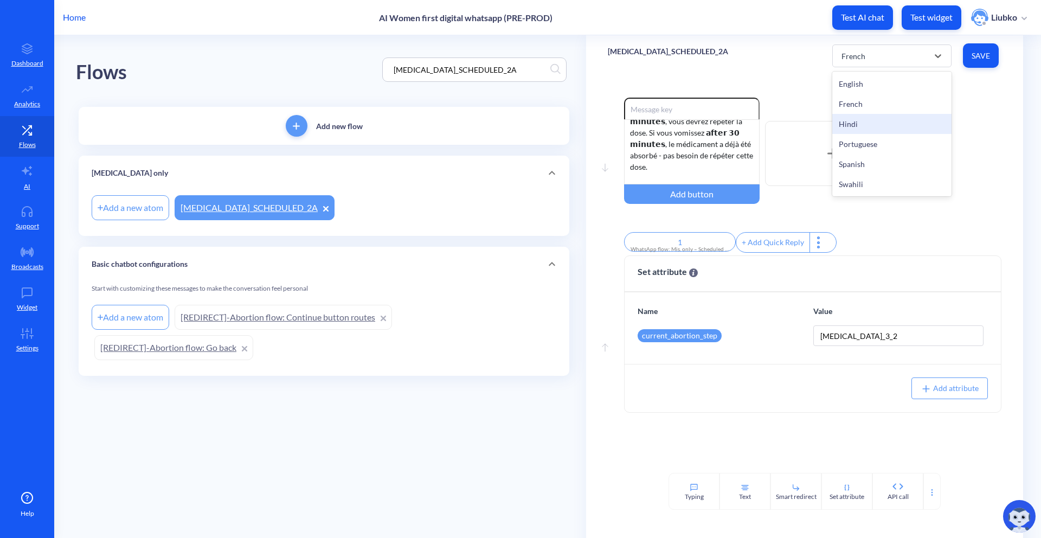
click at [873, 125] on div "Hindi" at bounding box center [891, 124] width 119 height 20
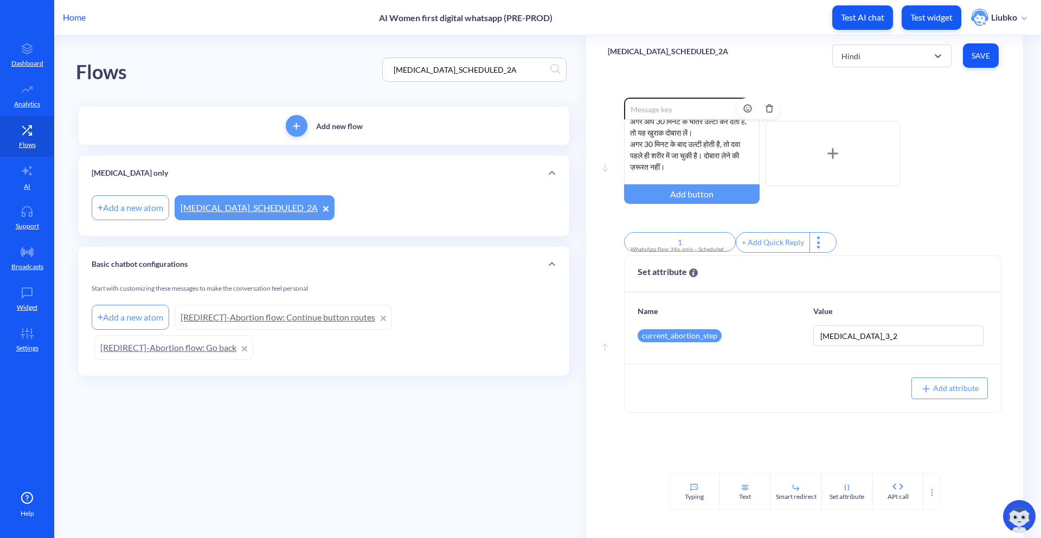
scroll to position [169, 0]
click at [882, 55] on div "Hindi" at bounding box center [882, 56] width 92 height 20
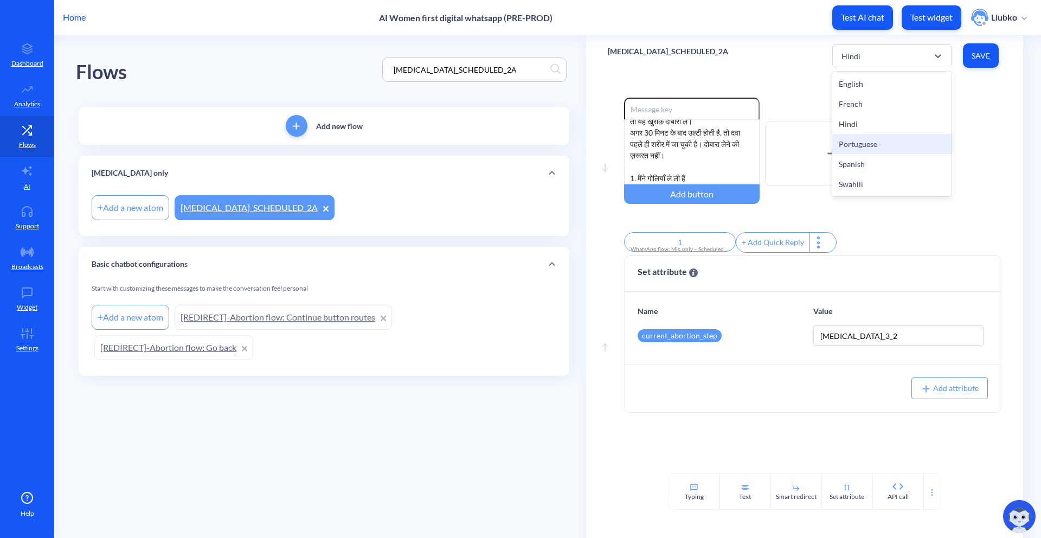
click at [865, 147] on div "Portuguese" at bounding box center [891, 144] width 119 height 20
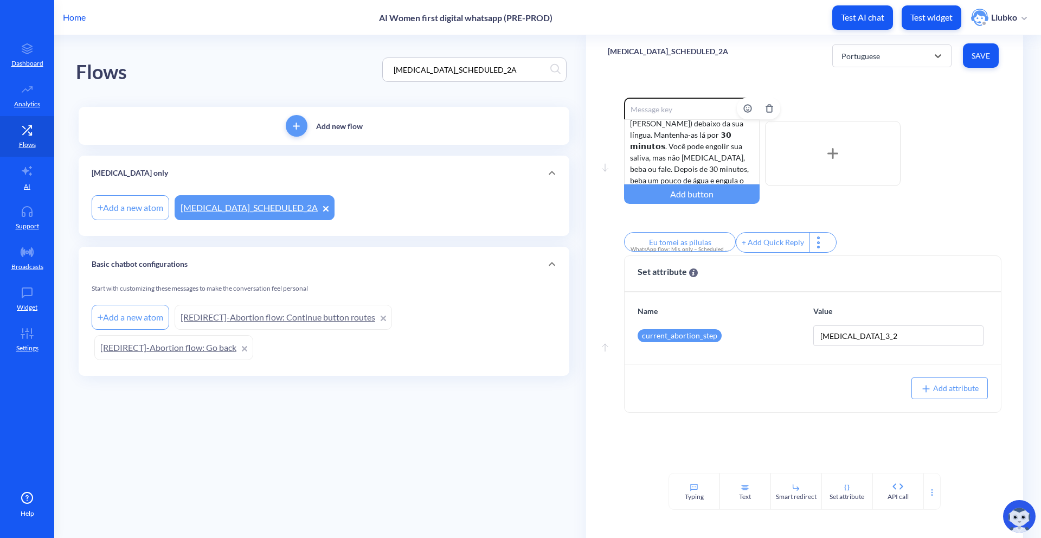
scroll to position [0, 0]
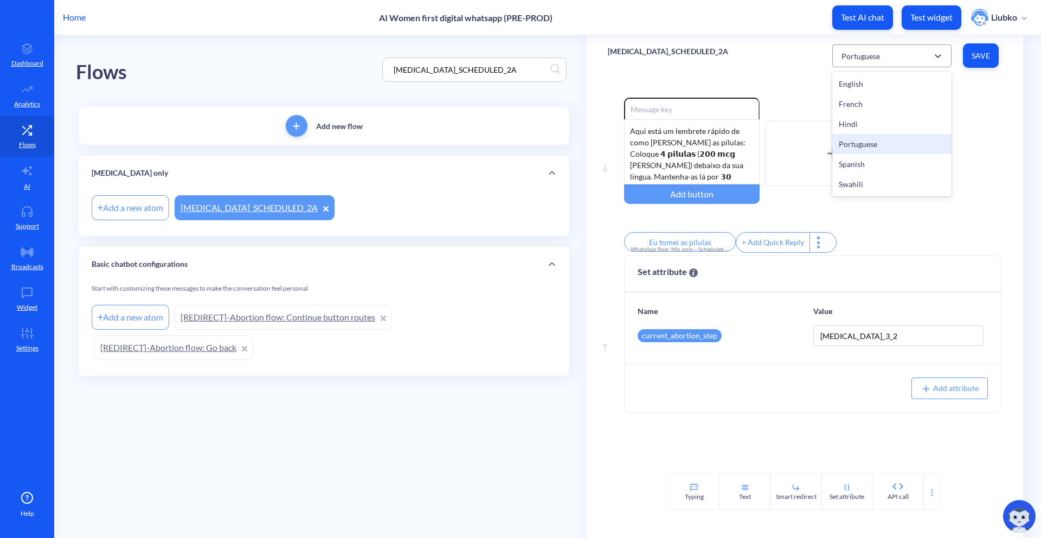
click at [895, 54] on div "Portuguese" at bounding box center [882, 56] width 92 height 20
click at [861, 171] on div "Spanish" at bounding box center [891, 164] width 119 height 20
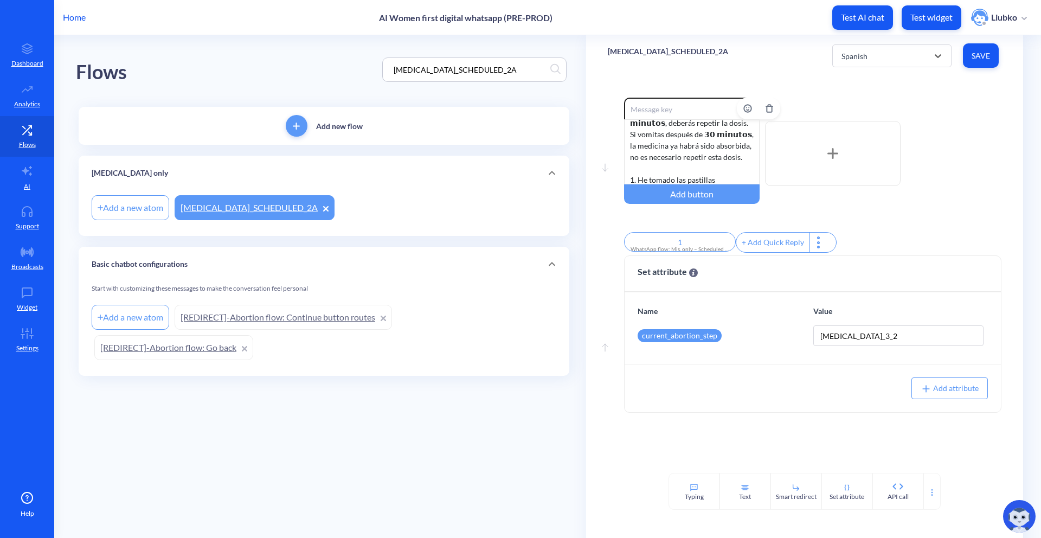
scroll to position [135, 0]
click at [866, 59] on div "Spanish" at bounding box center [855, 55] width 26 height 11
click at [843, 179] on div "Swahili" at bounding box center [891, 184] width 119 height 20
type input "Nimekunywa vidonge"
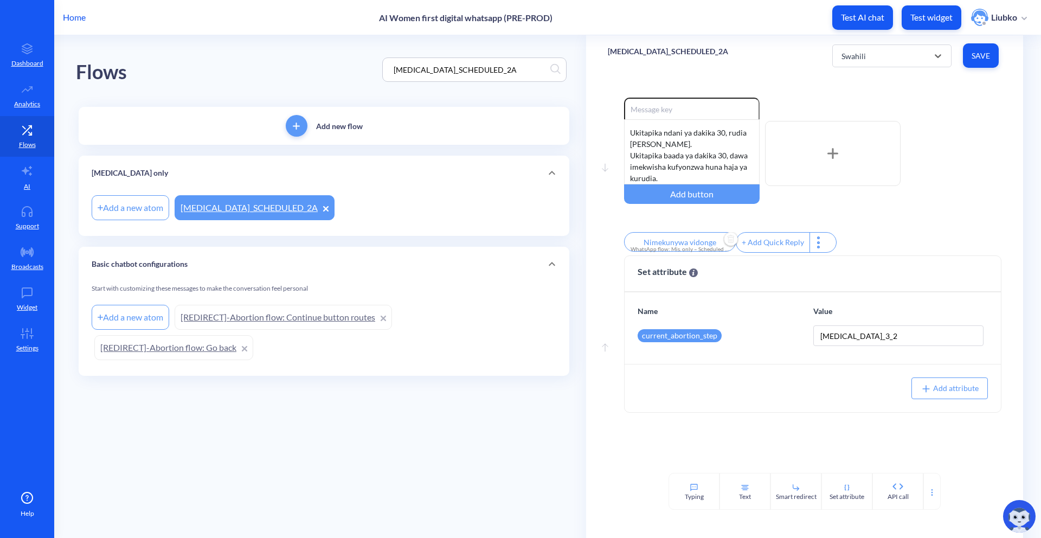
click at [703, 244] on input "Nimekunywa vidonge" at bounding box center [680, 242] width 112 height 20
click at [879, 209] on div at bounding box center [520, 269] width 1041 height 538
click at [937, 220] on div "Enable reactions Ukumbusho mfupi wa jinsi ya kuchukua vidonge: Weka vidonge 4 (…" at bounding box center [812, 177] width 377 height 158
click at [512, 75] on input "[MEDICAL_DATA]_SCHEDULED_2A" at bounding box center [469, 69] width 162 height 12
click at [491, 67] on input "[MEDICAL_DATA]_SCHEDULED_2A" at bounding box center [469, 69] width 162 height 12
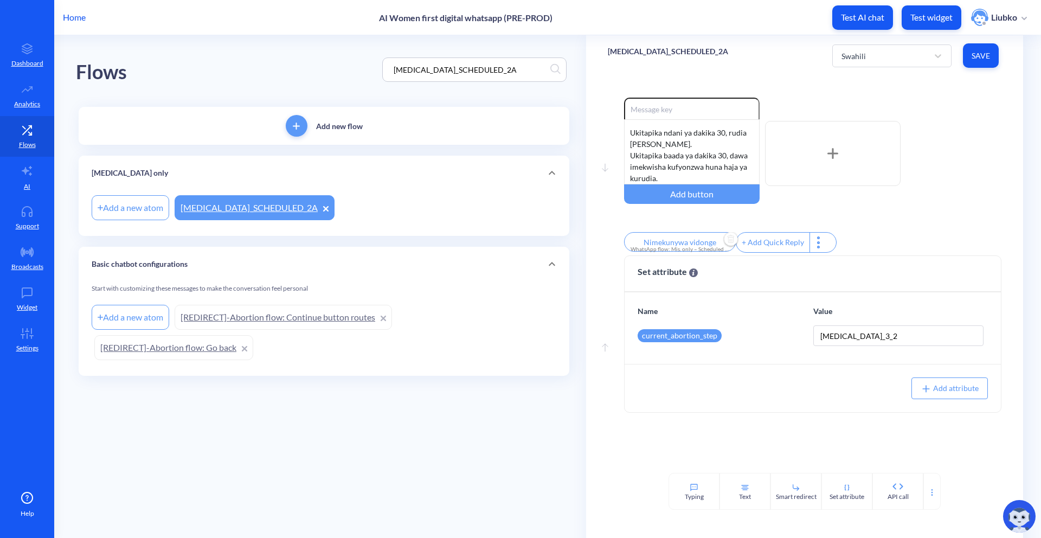
click at [491, 67] on input "[MEDICAL_DATA]_SCHEDULED_2A" at bounding box center [469, 69] width 162 height 12
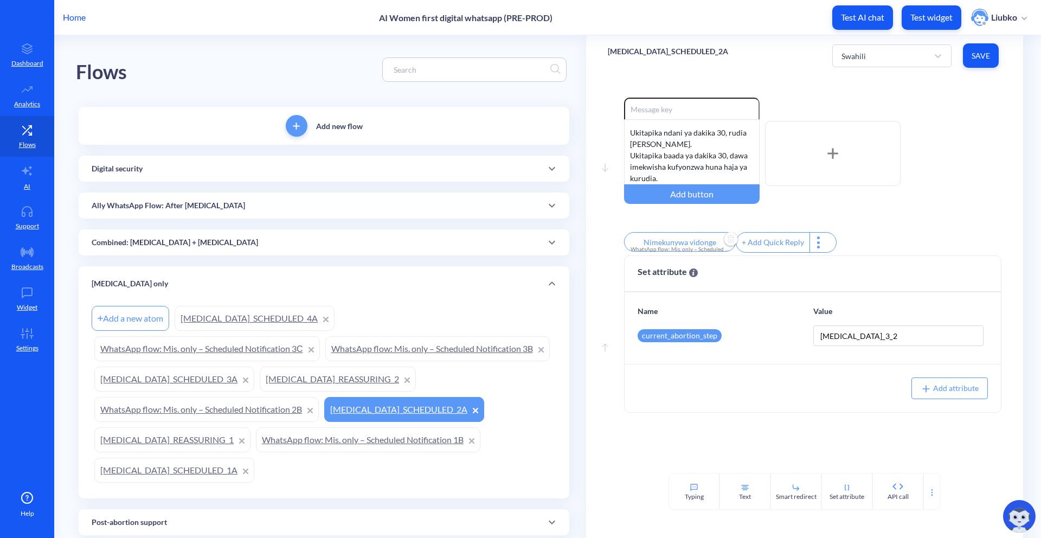
click at [251, 443] on link "[MEDICAL_DATA]_REASSURING_1" at bounding box center [172, 439] width 156 height 25
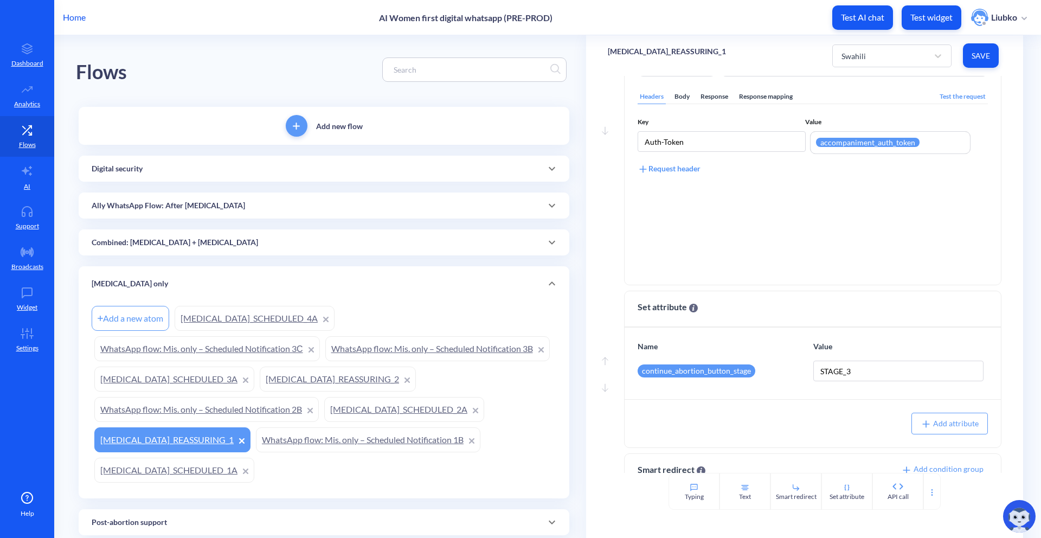
scroll to position [197, 0]
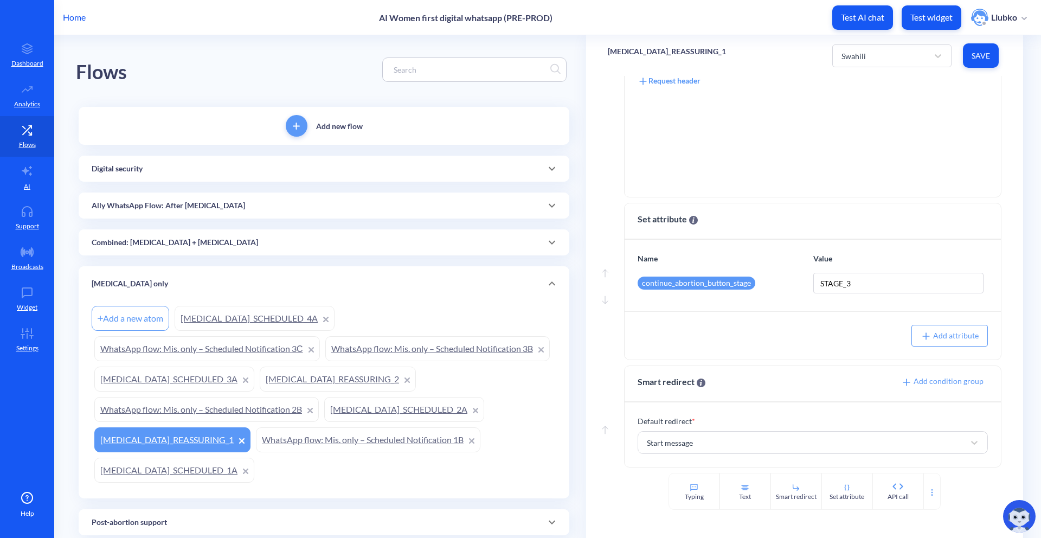
click at [254, 460] on link "[MEDICAL_DATA]_SCHEDULED_1A" at bounding box center [174, 470] width 160 height 25
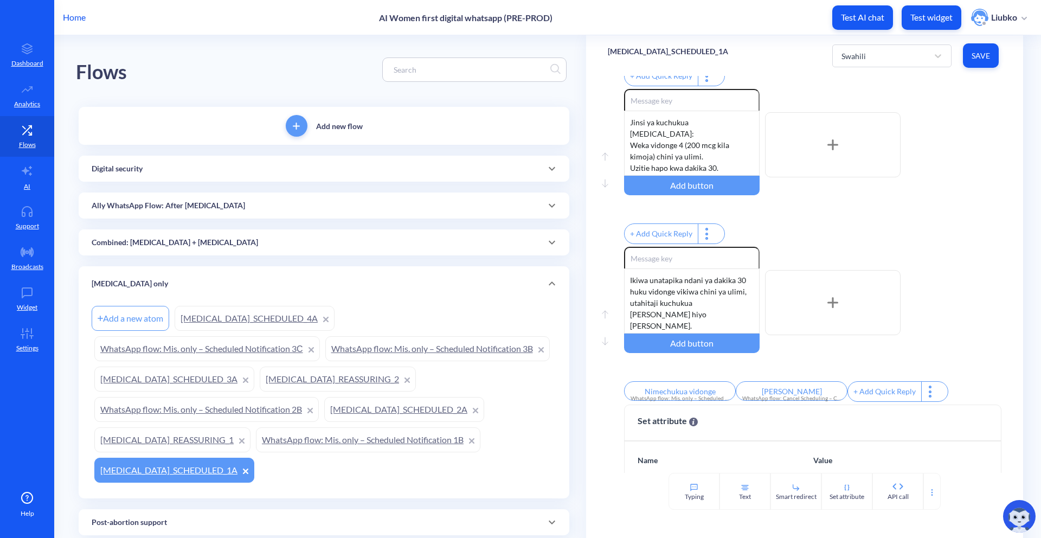
scroll to position [447, 0]
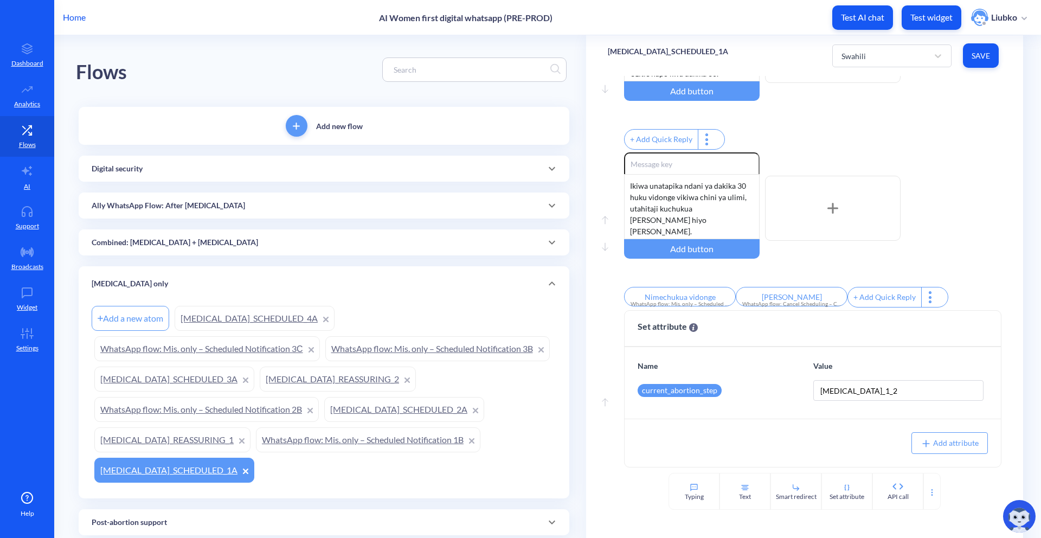
click at [260, 391] on link "[MEDICAL_DATA]_REASSURING_2" at bounding box center [338, 379] width 156 height 25
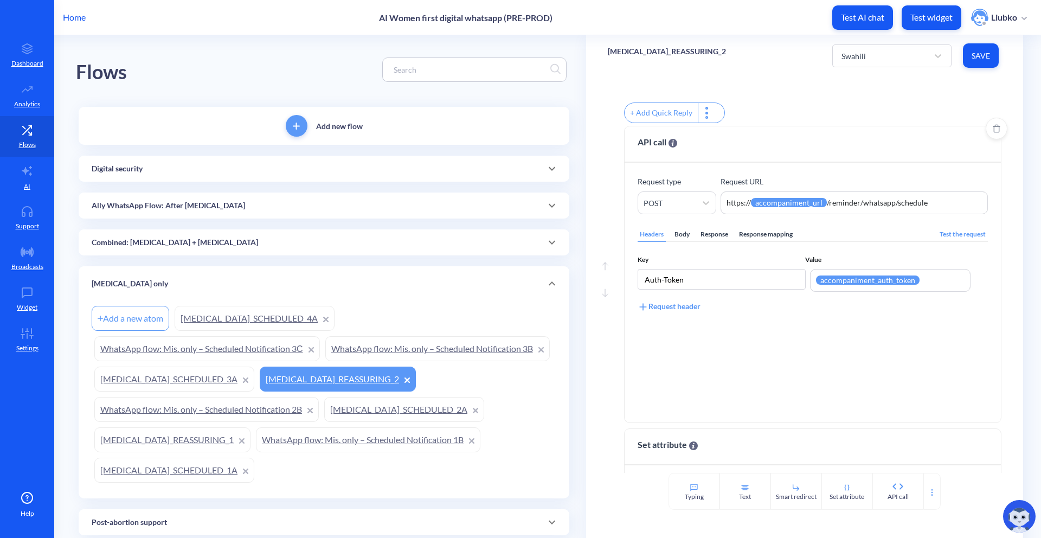
scroll to position [255, 0]
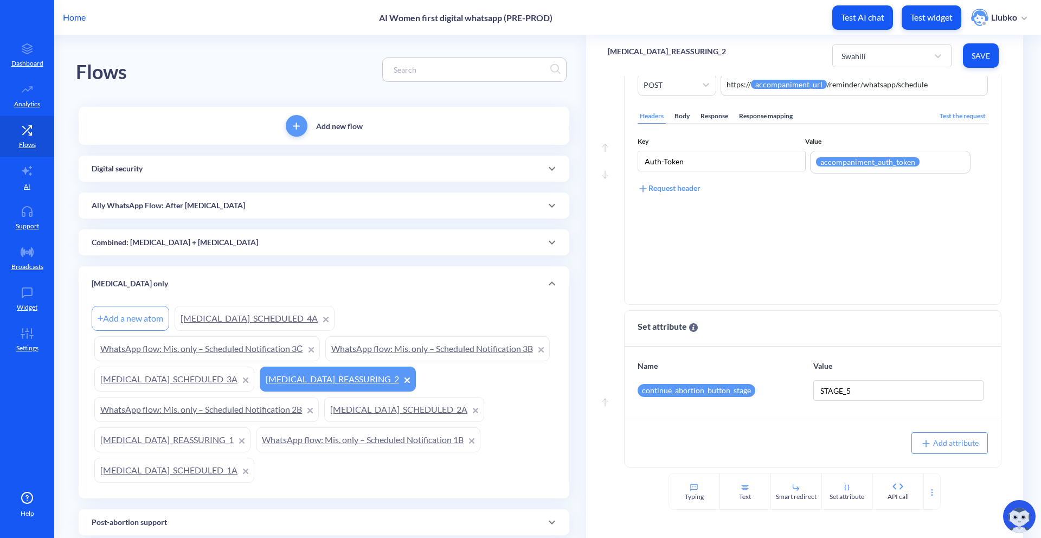
click at [254, 383] on link "[MEDICAL_DATA]_SCHEDULED_3A" at bounding box center [174, 379] width 160 height 25
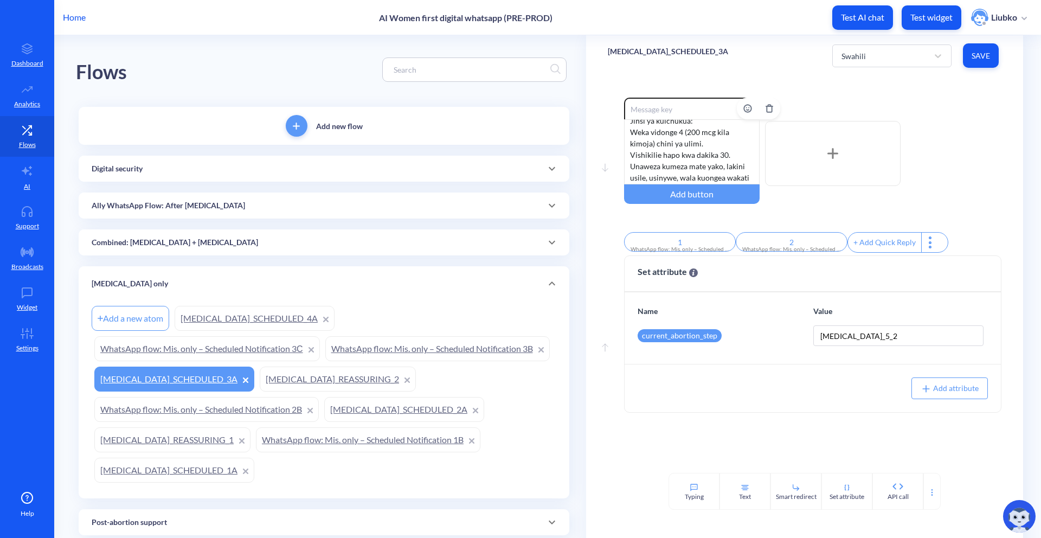
scroll to position [124, 0]
click at [721, 169] on div "⚠️ Hatua hii ni muhimu ,hakikisha unachukua [PERSON_NAME] ya [PERSON_NAME], hat…" at bounding box center [692, 151] width 136 height 65
click at [253, 311] on link "[MEDICAL_DATA]_SCHEDULED_4A" at bounding box center [255, 318] width 160 height 25
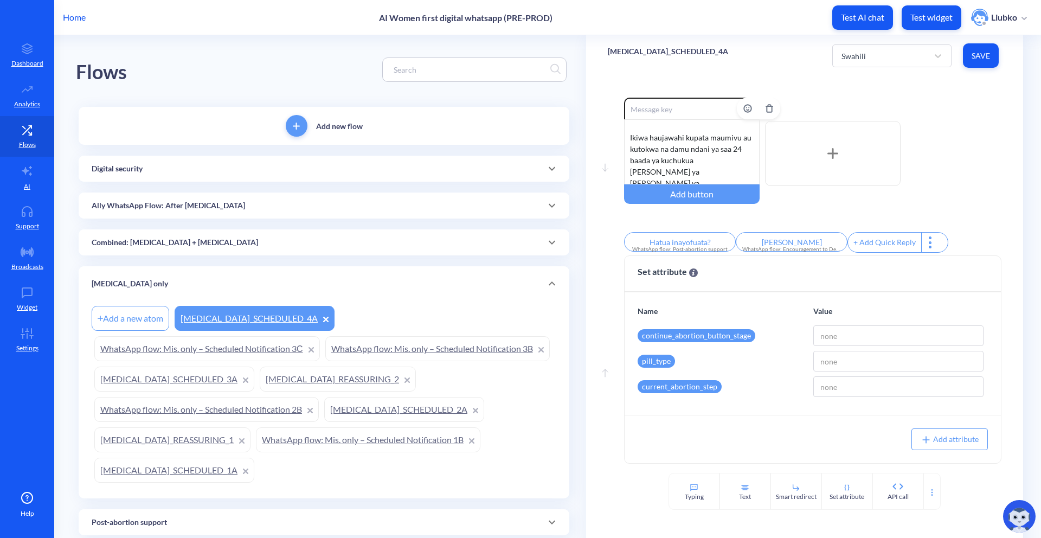
scroll to position [192, 0]
click at [310, 252] on div "Combined: [MEDICAL_DATA] + [MEDICAL_DATA]" at bounding box center [324, 242] width 491 height 26
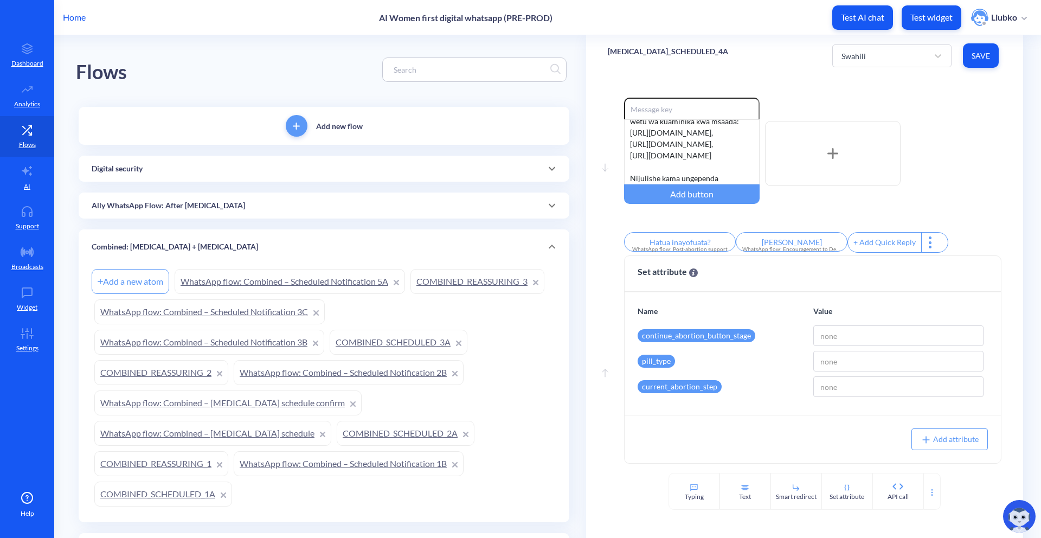
click at [457, 281] on link "COMBINED_REASSURING_3" at bounding box center [477, 281] width 134 height 25
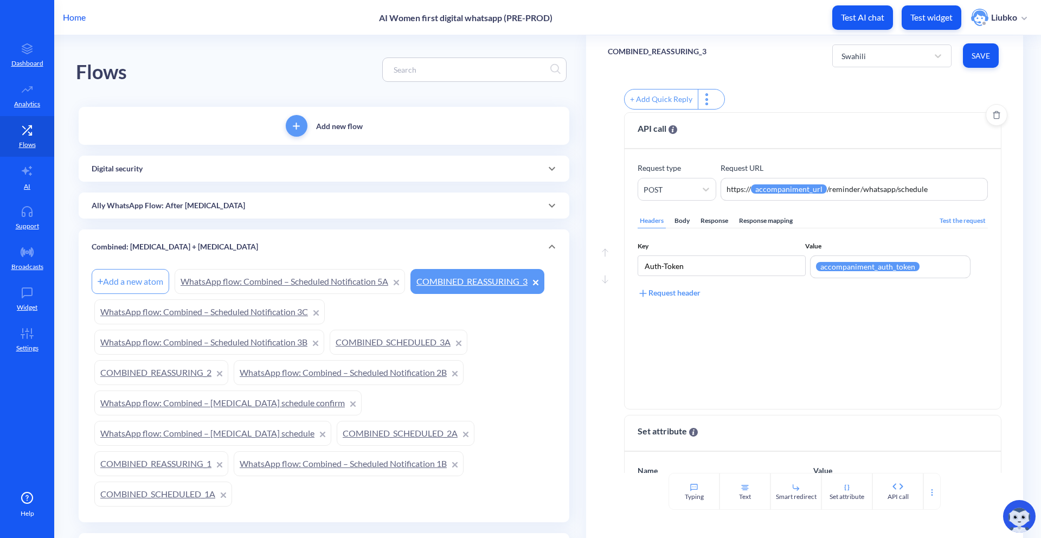
scroll to position [255, 0]
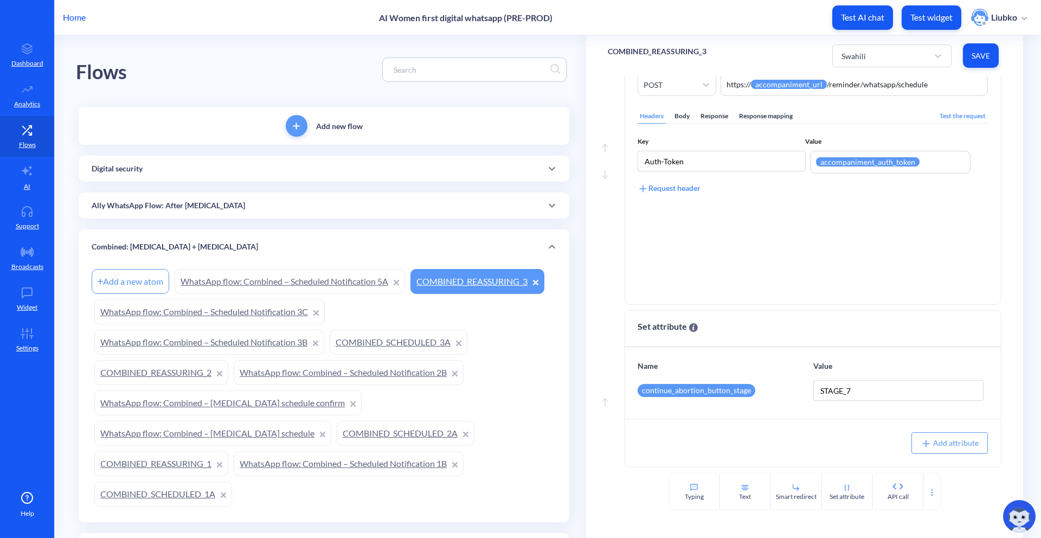
click at [191, 371] on link "COMBINED_REASSURING_2" at bounding box center [161, 372] width 134 height 25
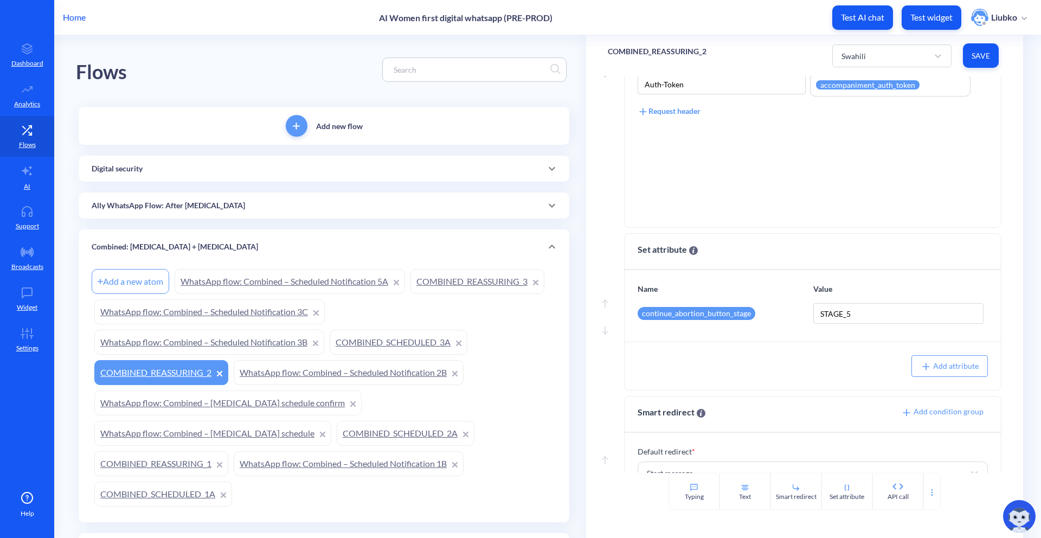
scroll to position [197, 0]
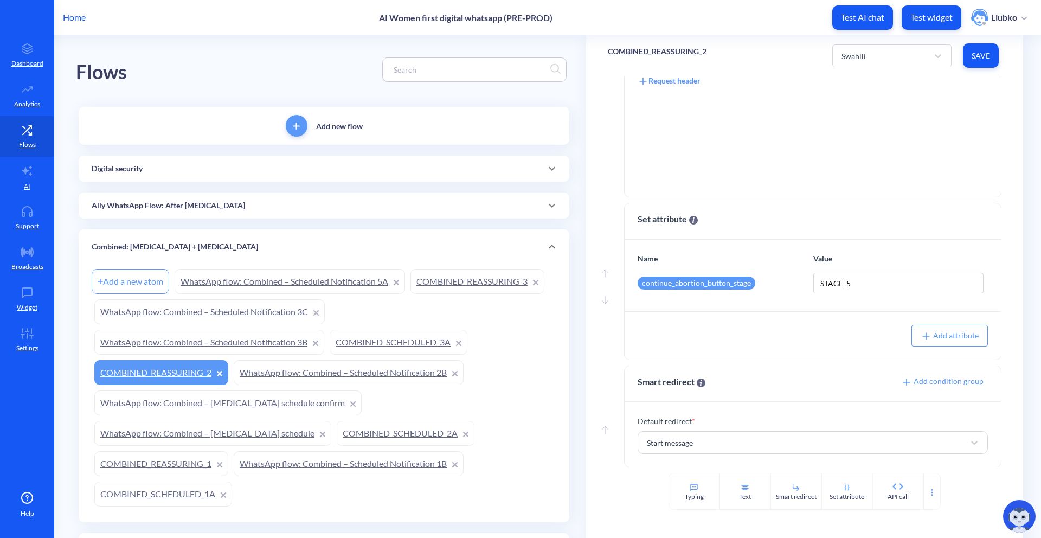
click at [397, 345] on link "COMBINED_SCHEDULED_3A" at bounding box center [399, 342] width 138 height 25
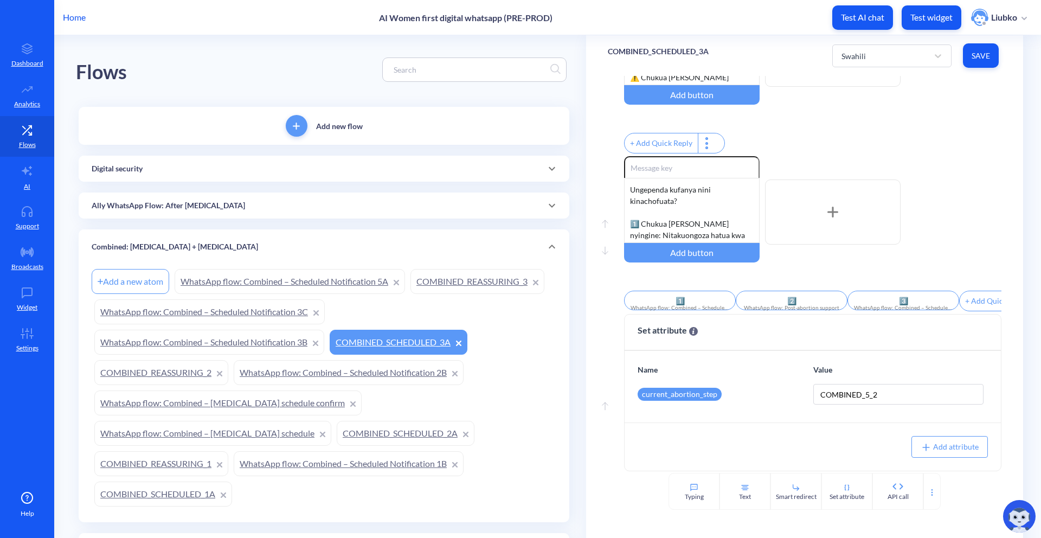
scroll to position [117, 0]
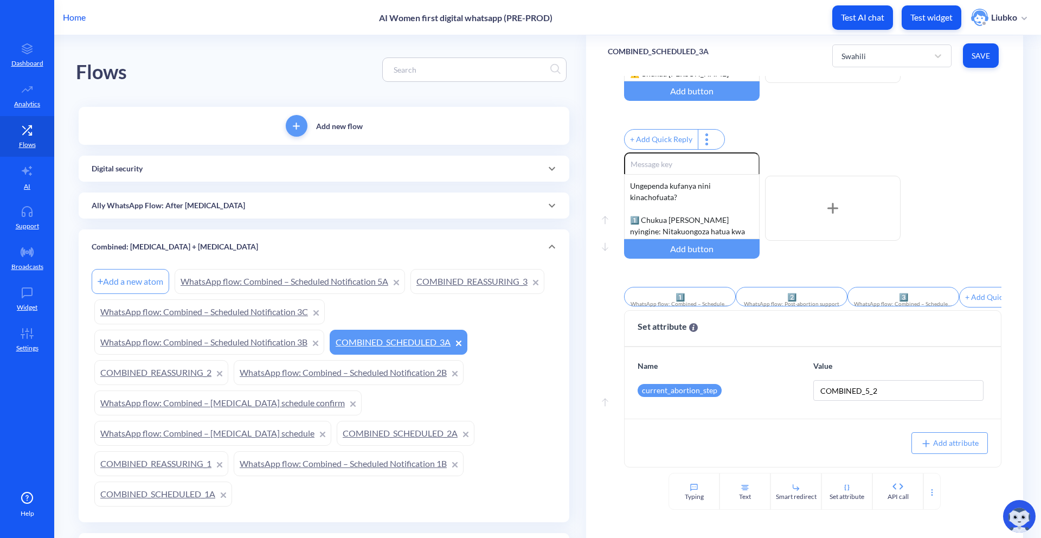
click at [161, 489] on link "COMBINED_SCHEDULED_1A" at bounding box center [163, 493] width 138 height 25
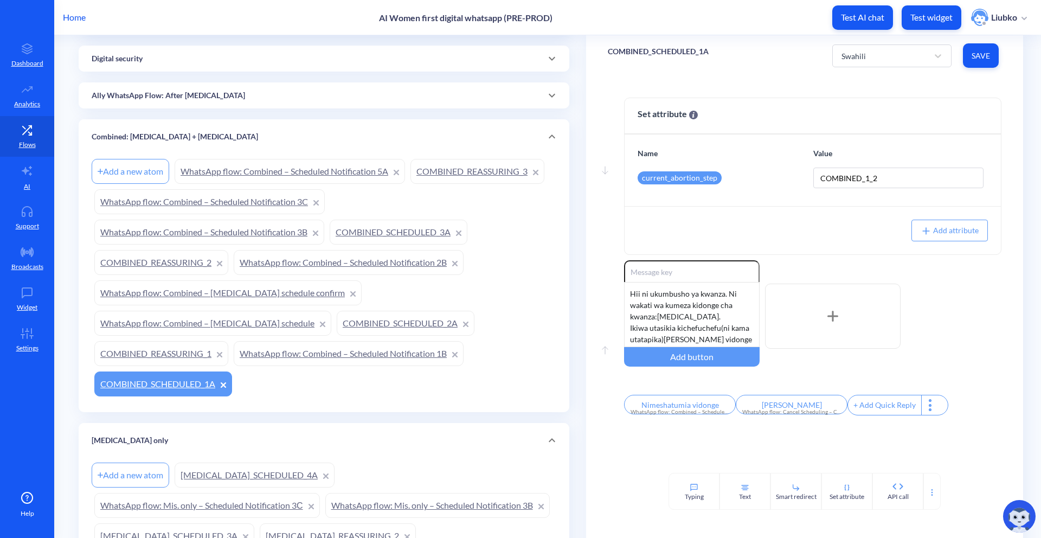
scroll to position [151, 0]
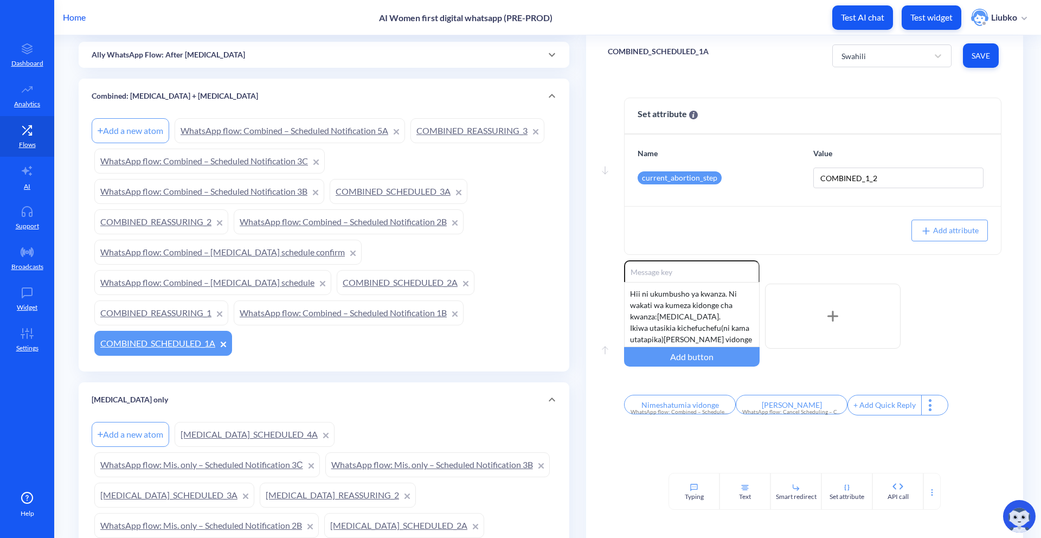
click at [344, 281] on link "COMBINED_SCHEDULED_2A" at bounding box center [406, 282] width 138 height 25
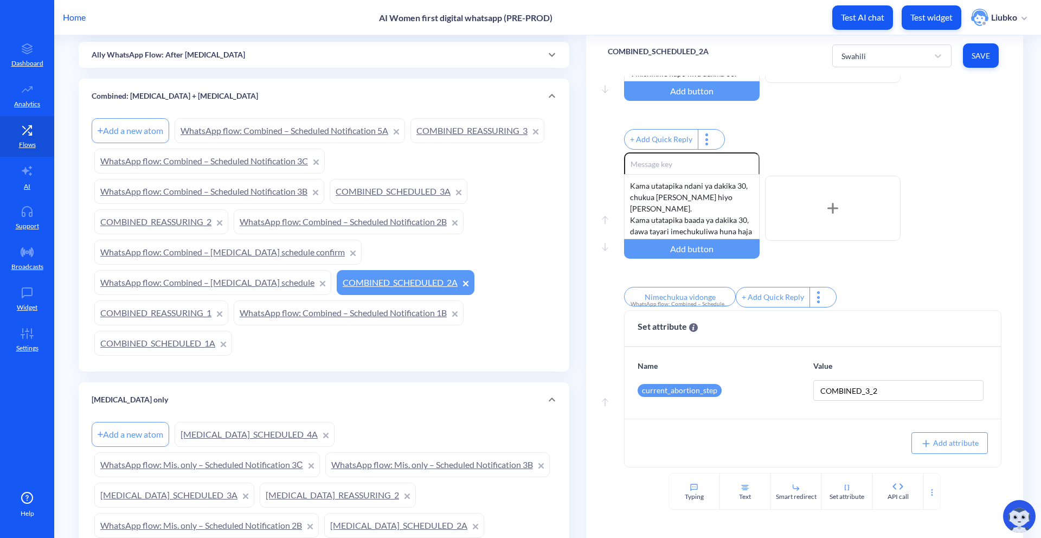
scroll to position [282, 0]
